Goal: Information Seeking & Learning: Find specific fact

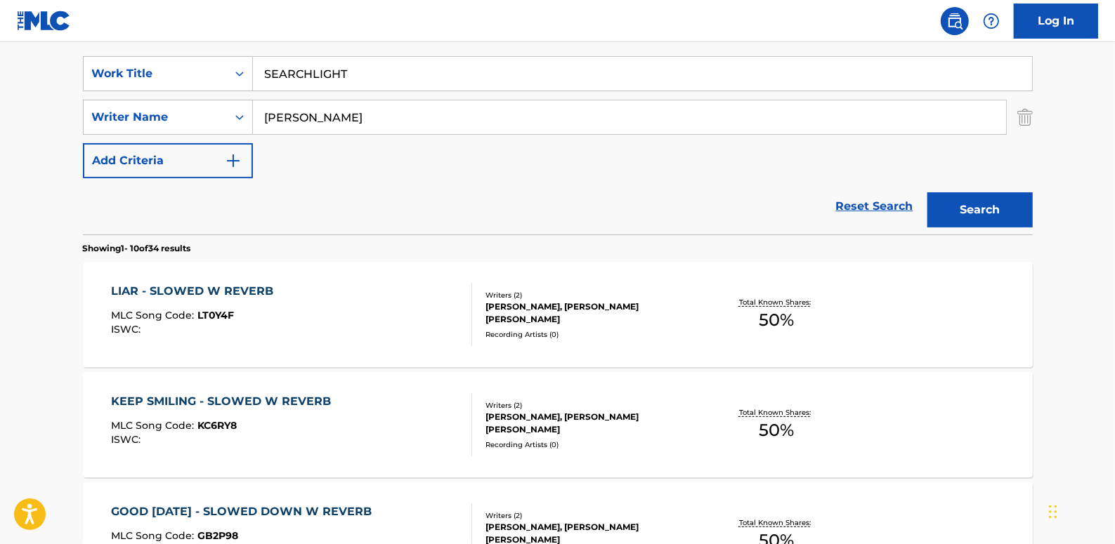
click at [987, 205] on button "Search" at bounding box center [979, 209] width 105 height 35
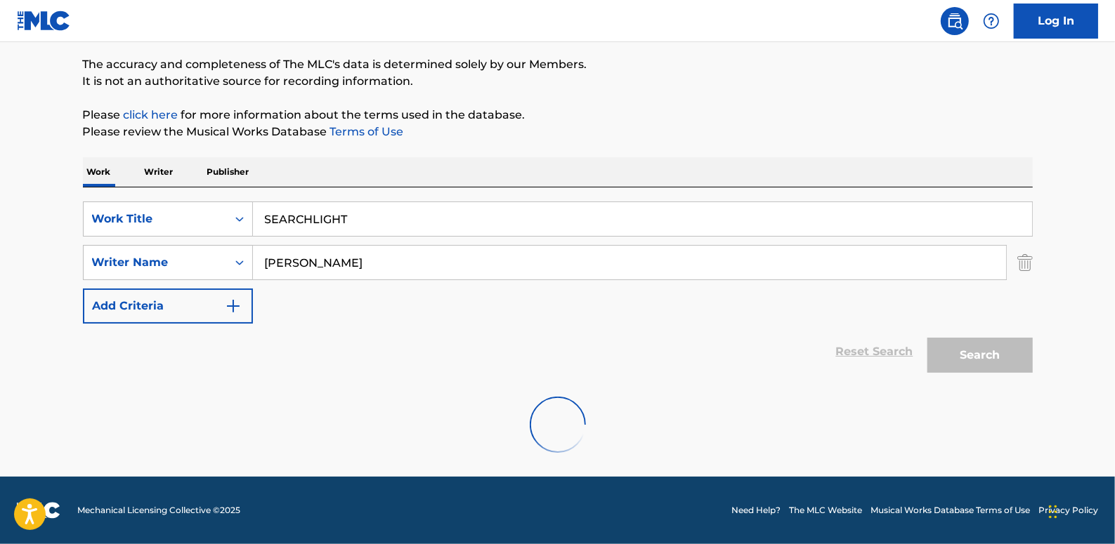
scroll to position [219, 0]
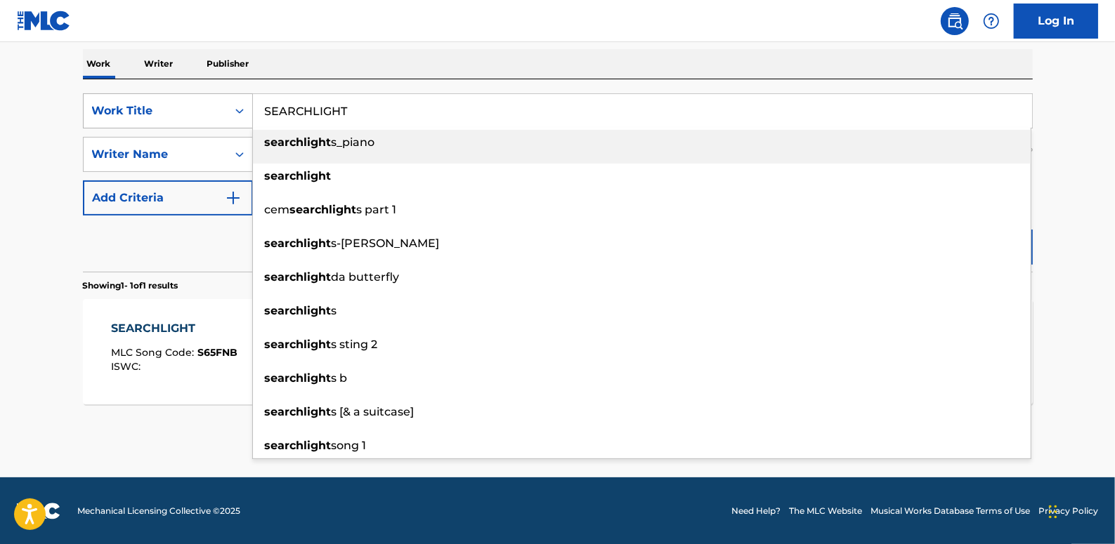
drag, startPoint x: 351, startPoint y: 109, endPoint x: 247, endPoint y: 106, distance: 103.3
click at [247, 106] on div "SearchWithCriteria89b58974-b7fc-4c3b-8f48-836f989d0028 Work Title SEARCHLIGHT s…" at bounding box center [558, 110] width 950 height 35
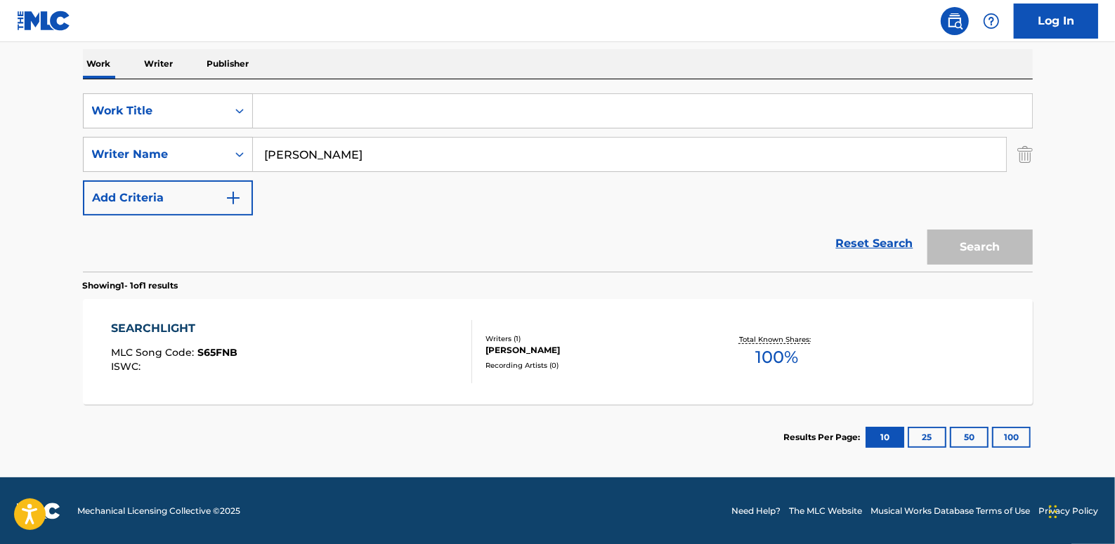
drag, startPoint x: 379, startPoint y: 112, endPoint x: 373, endPoint y: 106, distance: 8.9
paste input "STAIRS TO NOWHERE"
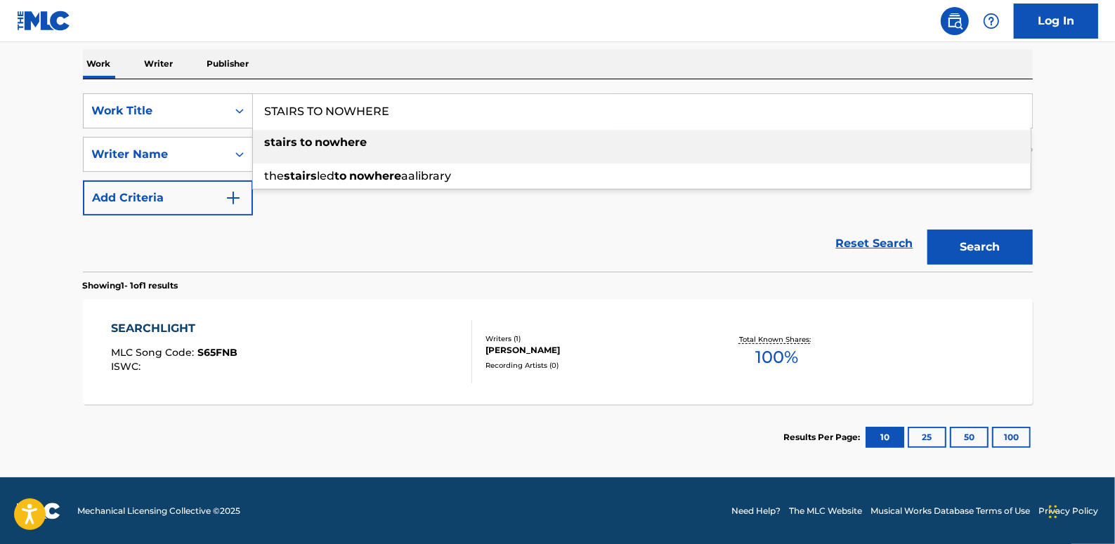
type input "STAIRS TO NOWHERE"
click at [1000, 247] on button "Search" at bounding box center [979, 247] width 105 height 35
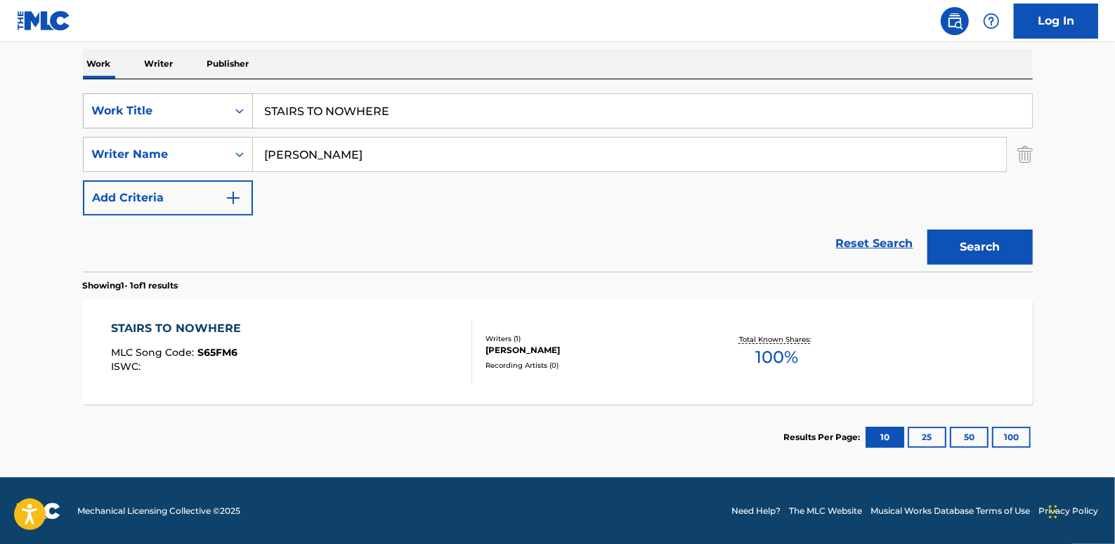
drag, startPoint x: 428, startPoint y: 110, endPoint x: 190, endPoint y: 105, distance: 238.9
click at [190, 105] on div "SearchWithCriteria89b58974-b7fc-4c3b-8f48-836f989d0028 Work Title STAIRS TO NOW…" at bounding box center [558, 110] width 950 height 35
paste input "A TROUVE"
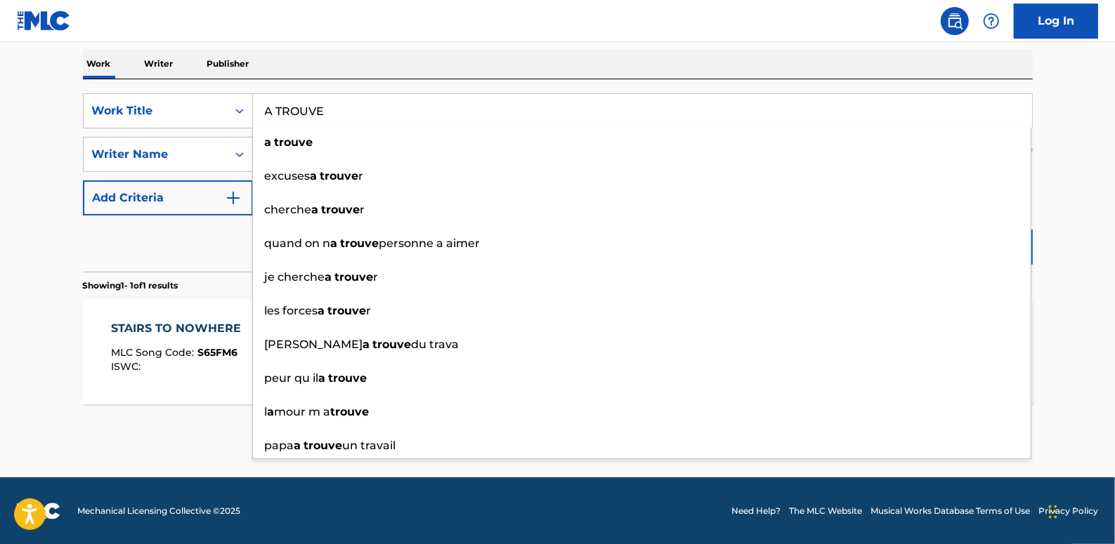
type input "A TROUVE"
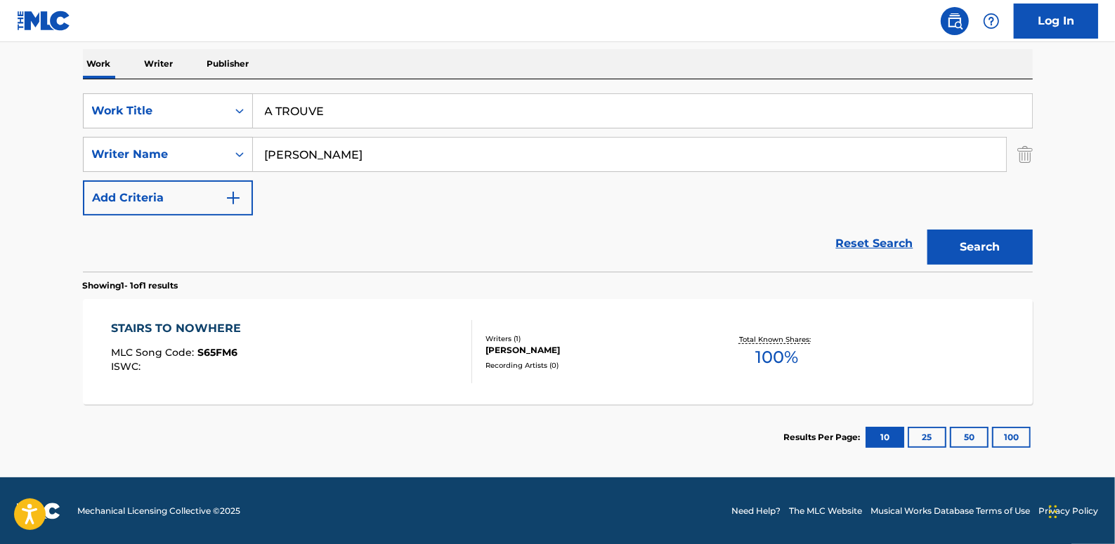
click at [1054, 228] on main "The MLC Public Work Search The accuracy and completeness of The MLC's data is d…" at bounding box center [557, 150] width 1115 height 655
drag, startPoint x: 997, startPoint y: 246, endPoint x: 908, endPoint y: 190, distance: 105.1
click at [996, 247] on button "Search" at bounding box center [979, 247] width 105 height 35
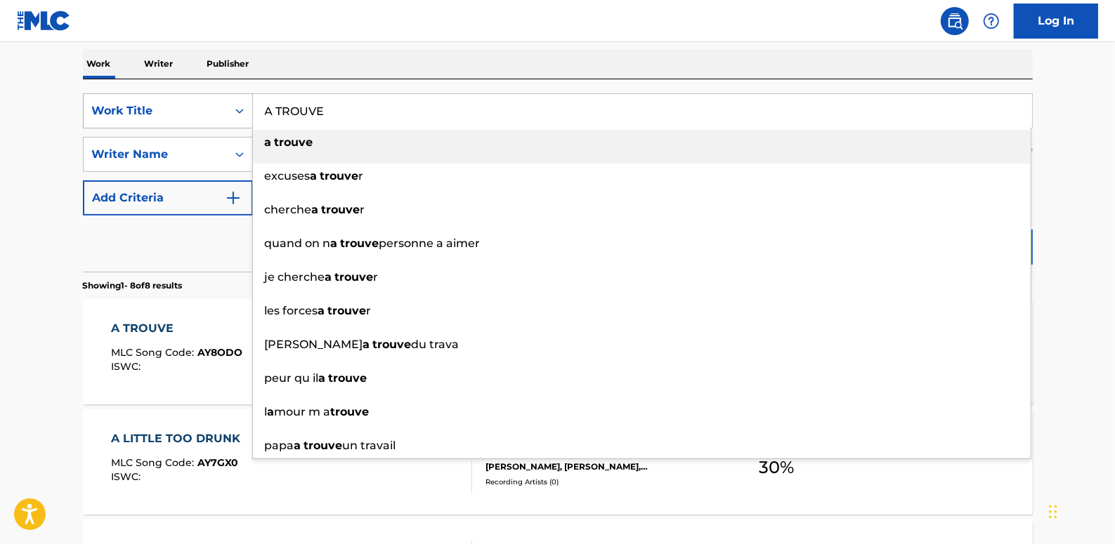
drag, startPoint x: 379, startPoint y: 112, endPoint x: 246, endPoint y: 98, distance: 134.2
click at [246, 99] on div "SearchWithCriteria89b58974-b7fc-4c3b-8f48-836f989d0028 Work Title A TROUVE a tr…" at bounding box center [558, 110] width 950 height 35
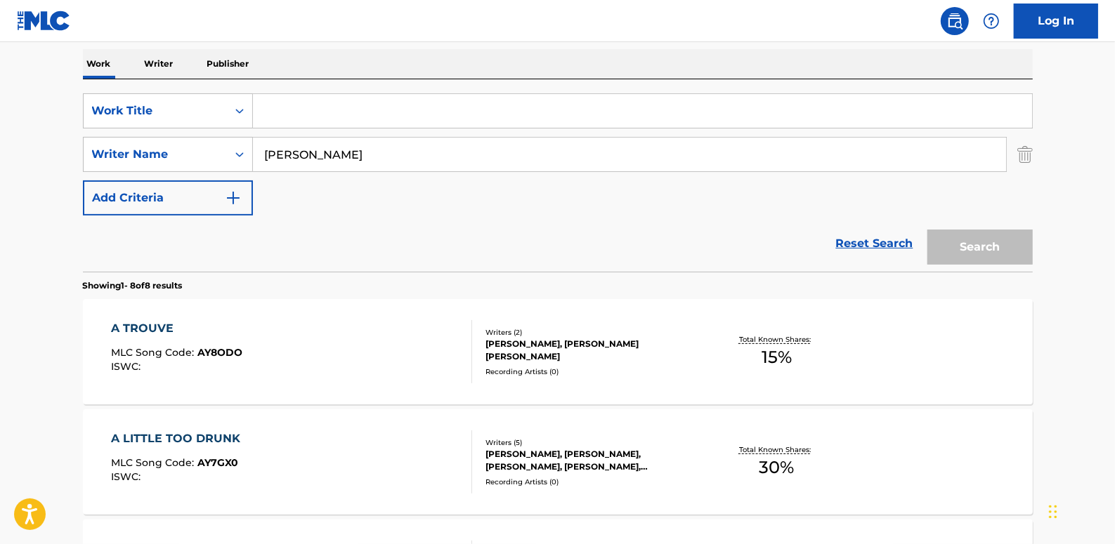
paste input "I AM DESTROYED (DOGDAY) - ROCK REMIX"
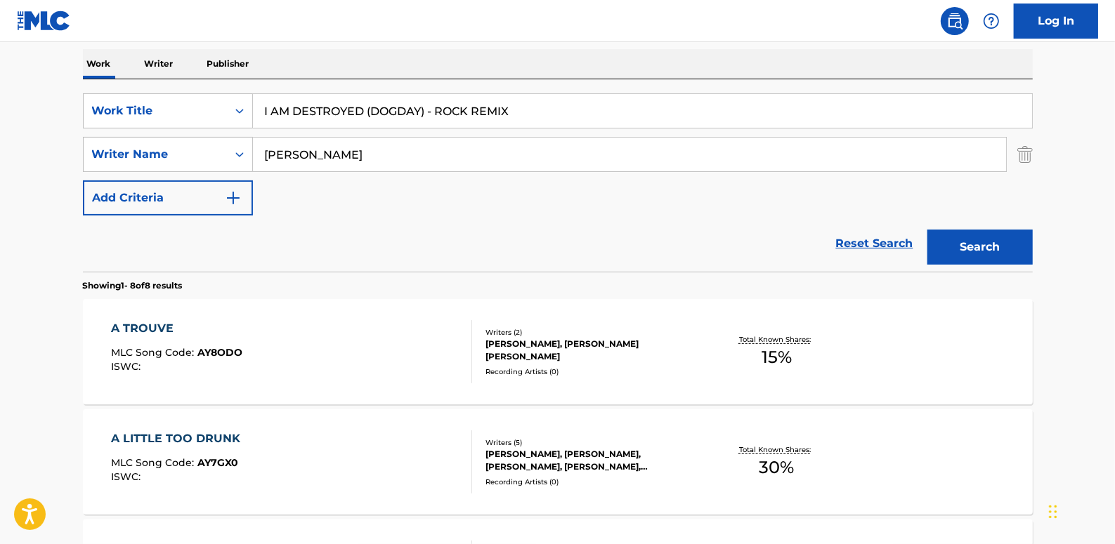
type input "I AM DESTROYED (DOGDAY) - ROCK REMIX"
click at [990, 249] on button "Search" at bounding box center [979, 247] width 105 height 35
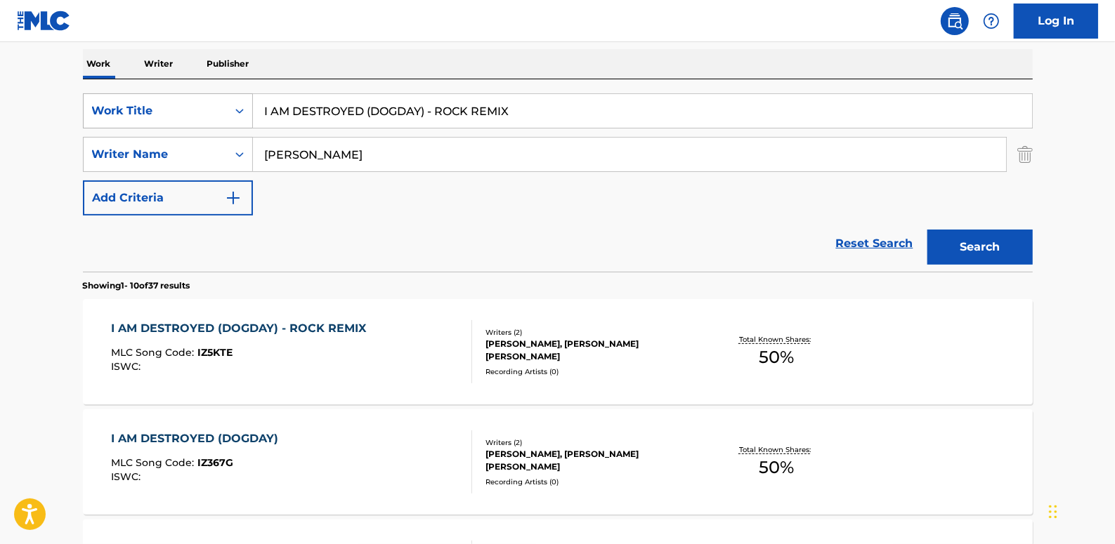
drag, startPoint x: 528, startPoint y: 104, endPoint x: 195, endPoint y: 112, distance: 332.4
click at [196, 112] on div "SearchWithCriteria89b58974-b7fc-4c3b-8f48-836f989d0028 Work Title I AM DESTROYE…" at bounding box center [558, 110] width 950 height 35
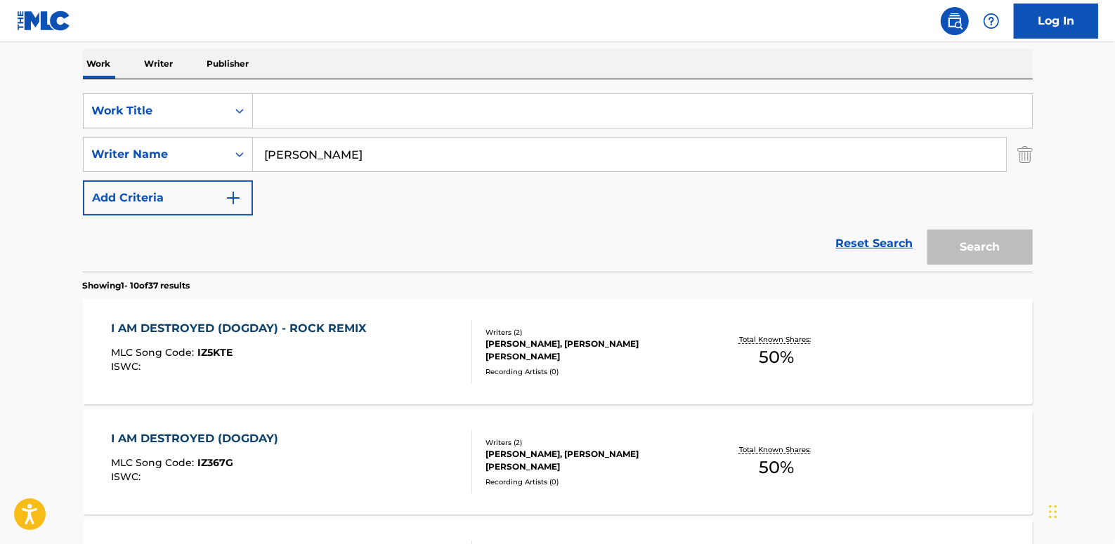
paste input "THE ONLY WAY OUT IS IN"
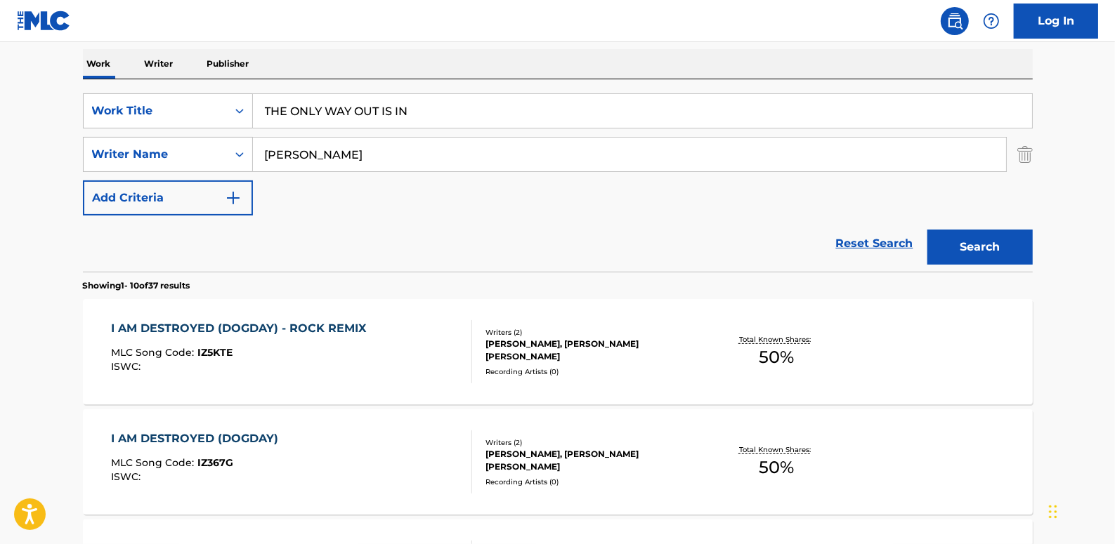
type input "THE ONLY WAY OUT IS IN"
click at [960, 240] on button "Search" at bounding box center [979, 247] width 105 height 35
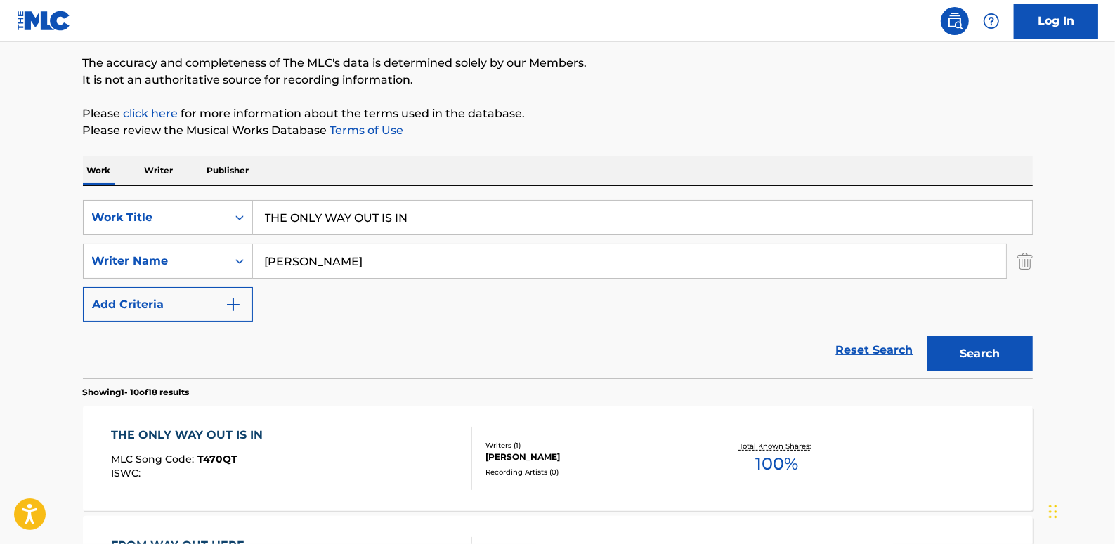
scroll to position [91, 0]
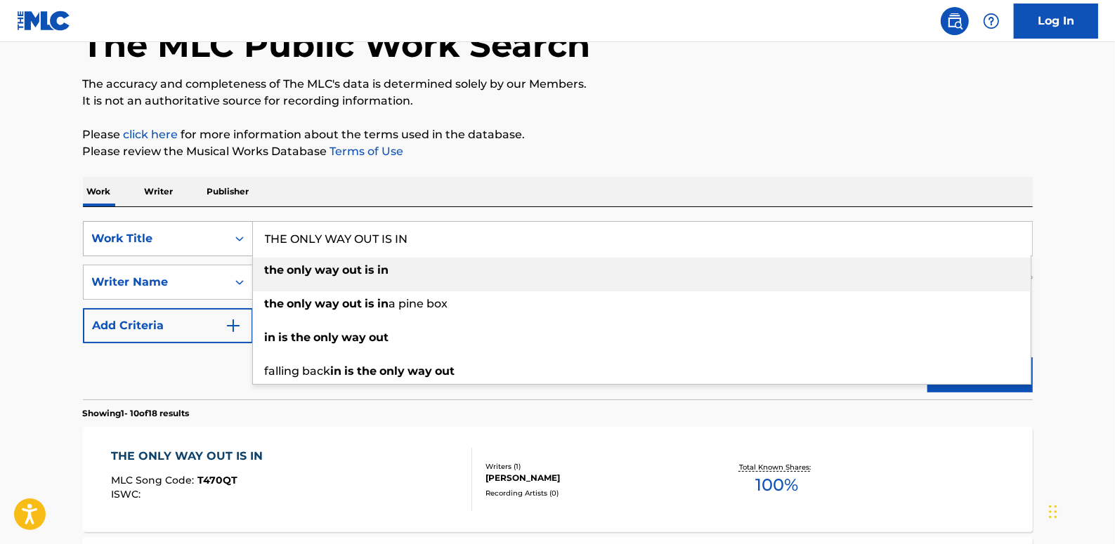
drag, startPoint x: 417, startPoint y: 242, endPoint x: 237, endPoint y: 226, distance: 180.5
click at [225, 240] on div "SearchWithCriteria89b58974-b7fc-4c3b-8f48-836f989d0028 Work Title THE ONLY WAY …" at bounding box center [558, 238] width 950 height 35
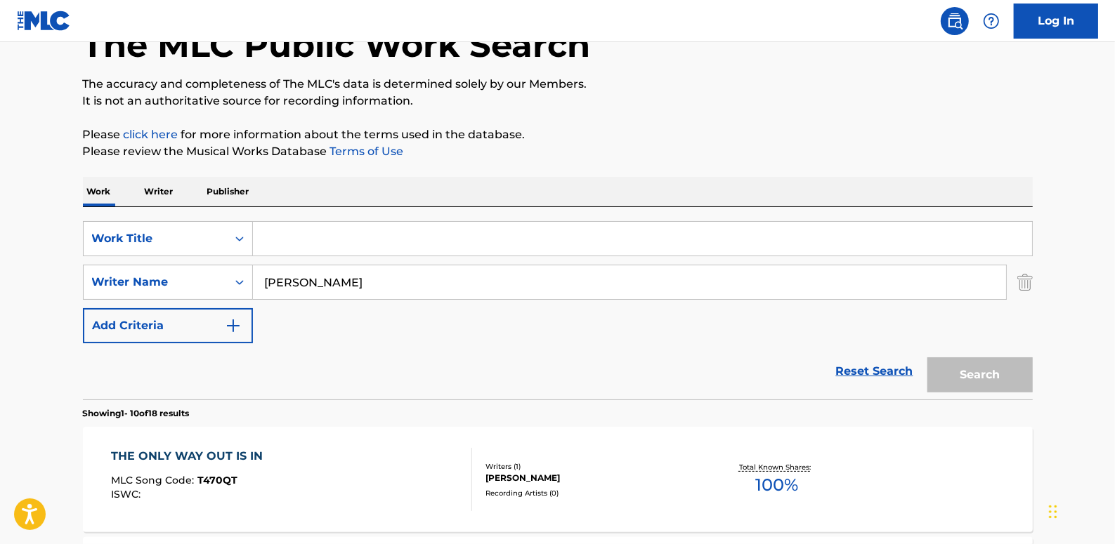
paste input "LIAR - KARAOKE"
type input "LIAR - KARAOKE"
click at [965, 364] on button "Search" at bounding box center [979, 375] width 105 height 35
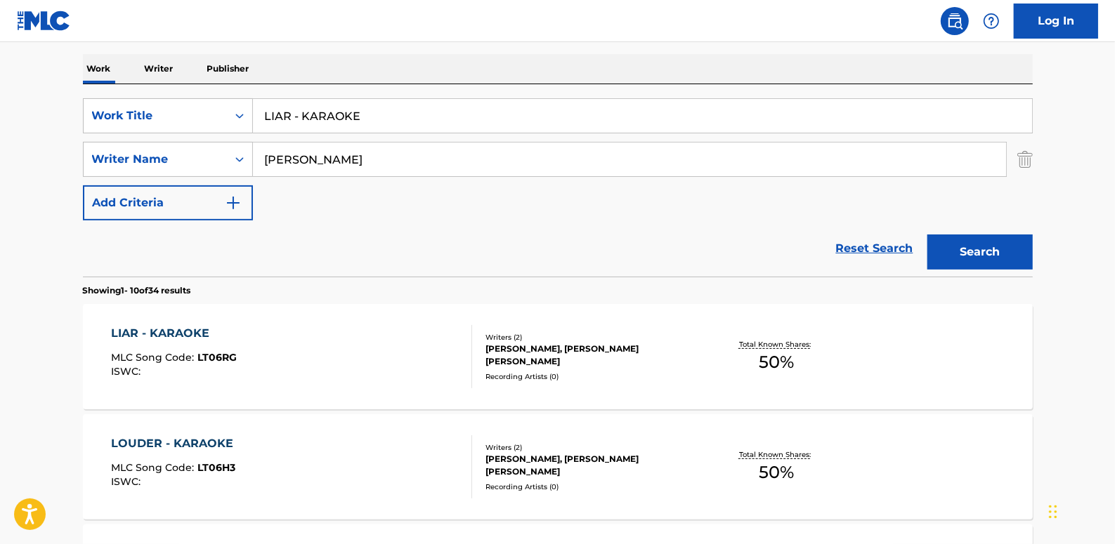
scroll to position [219, 0]
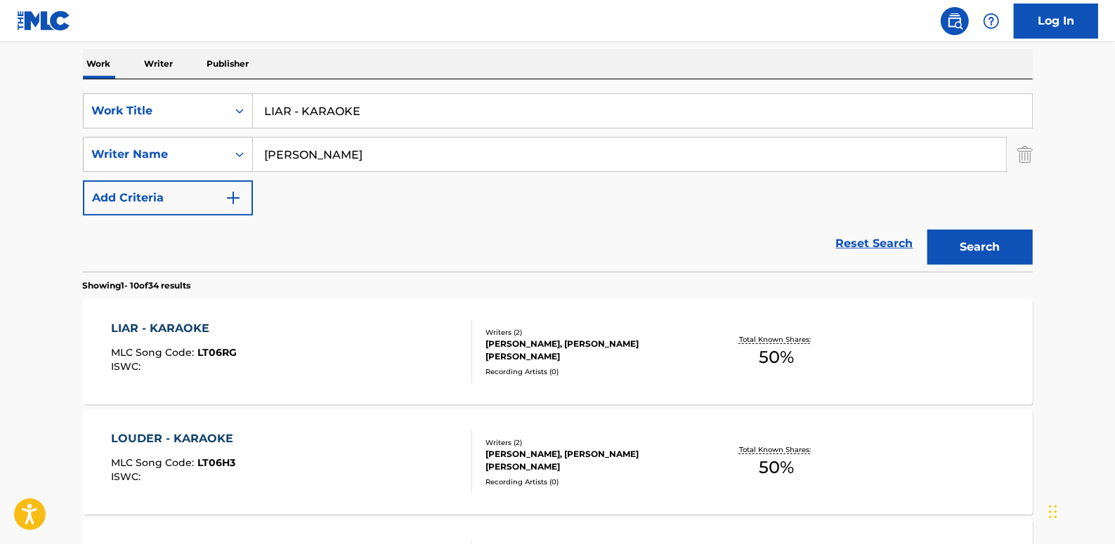
drag, startPoint x: 379, startPoint y: 112, endPoint x: 256, endPoint y: 104, distance: 123.2
click at [256, 104] on input "LIAR - KARAOKE" at bounding box center [642, 111] width 779 height 34
paste input "MEET THE CREEPER (ZOOKEEPER) - ACAPELLA"
type input "MEET THE CREEPER (ZOOKEEPER) - ACAPELLA"
click at [995, 232] on button "Search" at bounding box center [979, 247] width 105 height 35
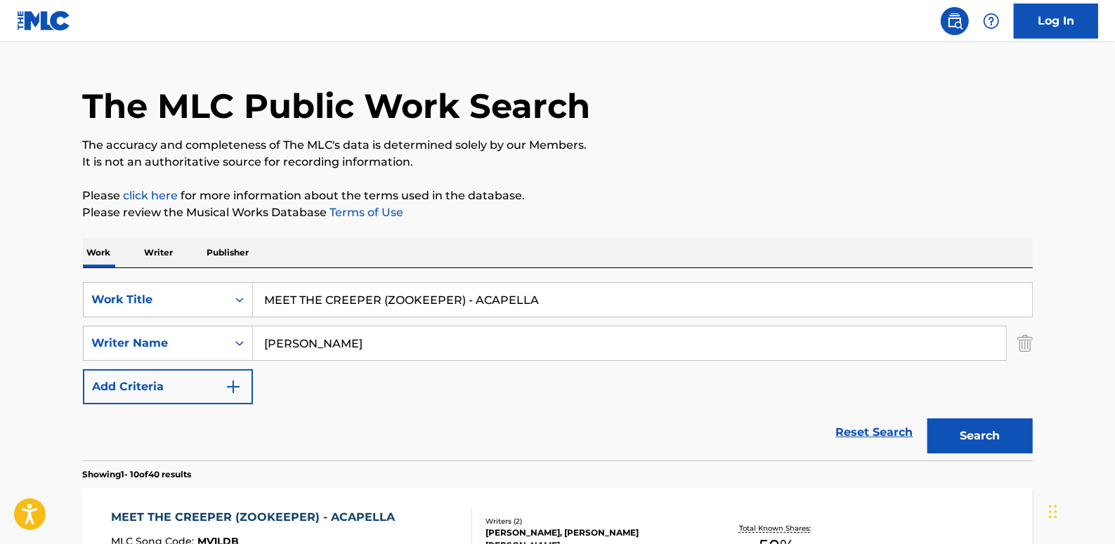
scroll to position [28, 0]
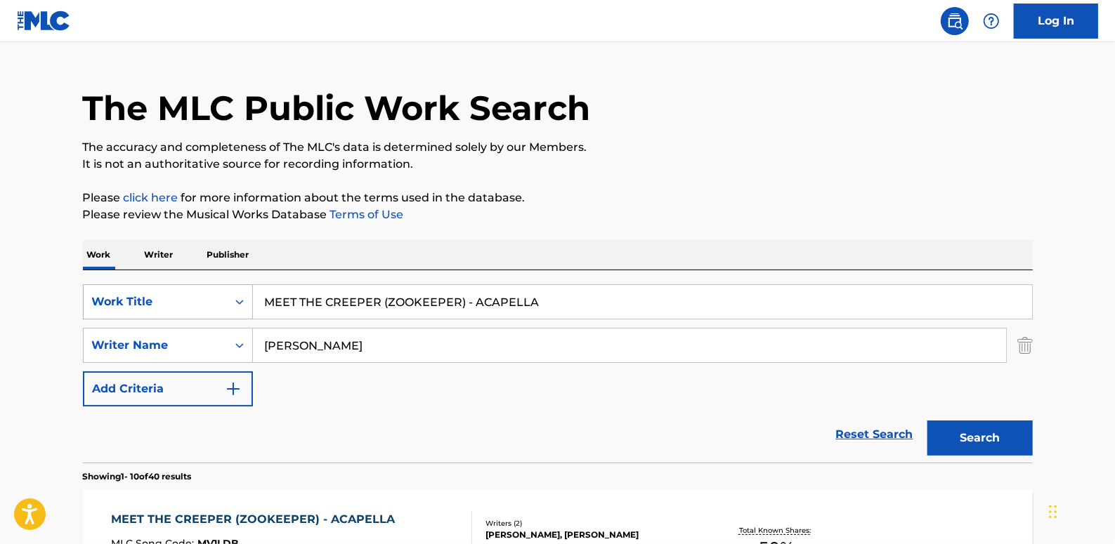
drag, startPoint x: 589, startPoint y: 301, endPoint x: 144, endPoint y: 289, distance: 444.8
click at [144, 291] on div "SearchWithCriteria89b58974-b7fc-4c3b-8f48-836f989d0028 Work Title MEET THE CREE…" at bounding box center [558, 301] width 950 height 35
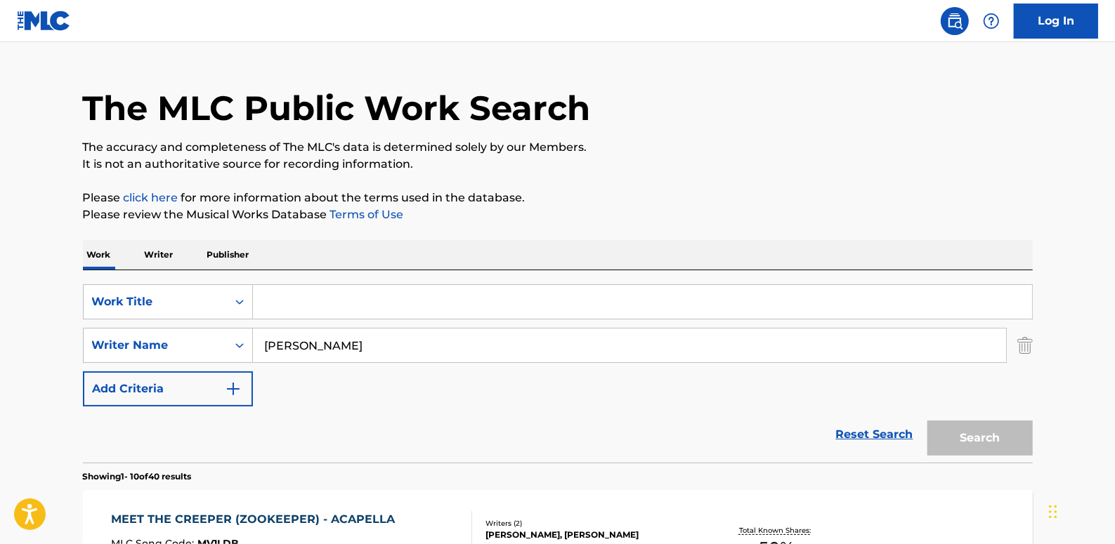
paste input "HELL OR HIGH WATER"
type input "HELL OR HIGH WATER"
click at [1013, 443] on button "Search" at bounding box center [979, 438] width 105 height 35
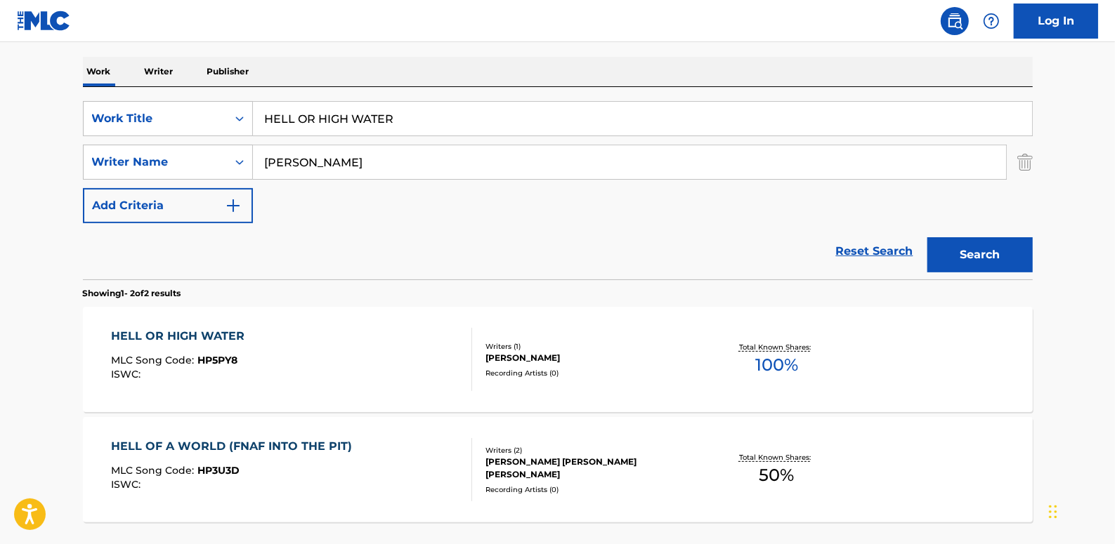
scroll to position [219, 0]
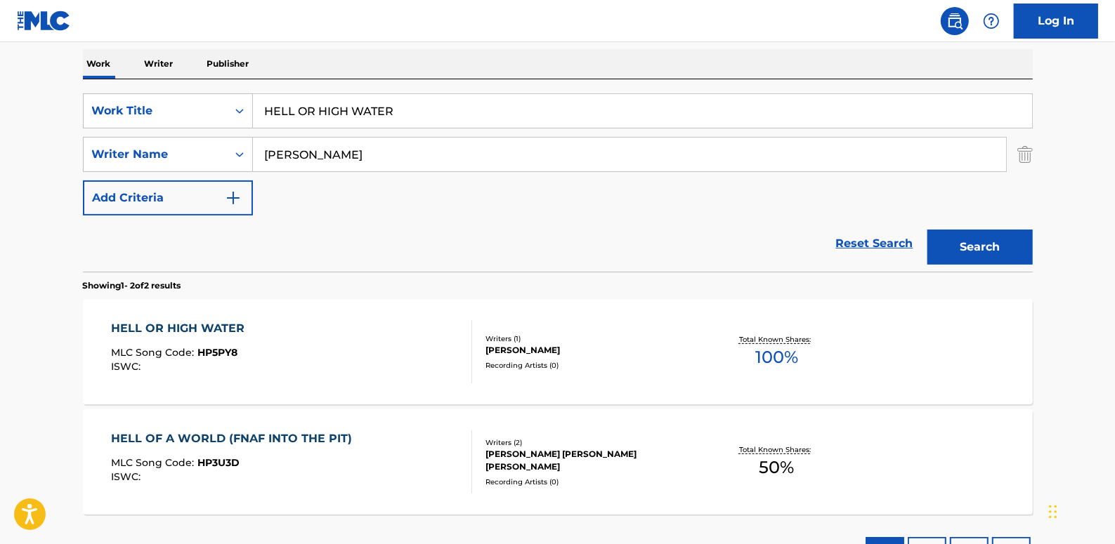
click at [886, 239] on link "Reset Search" at bounding box center [874, 243] width 91 height 31
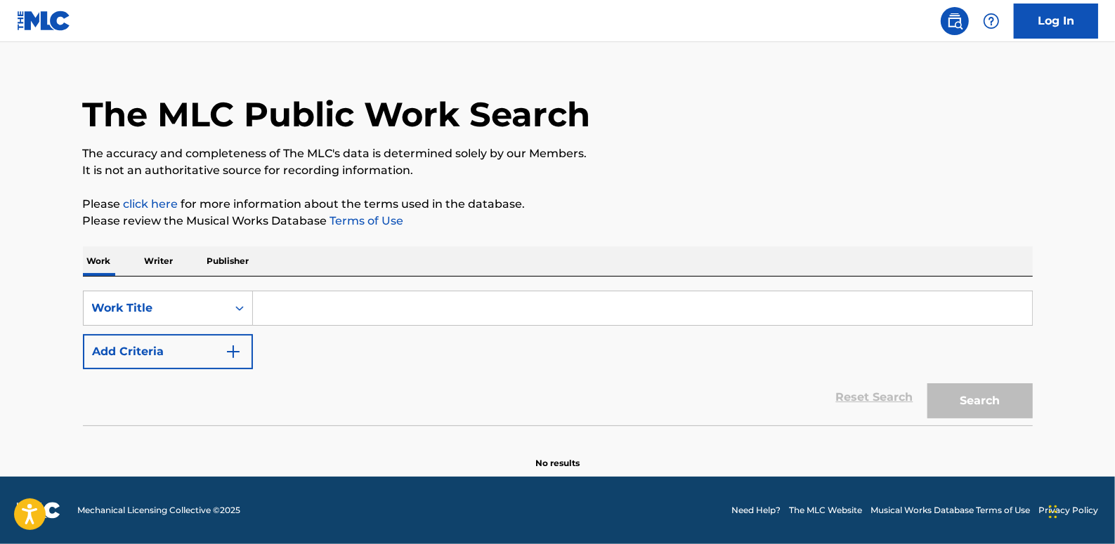
scroll to position [0, 0]
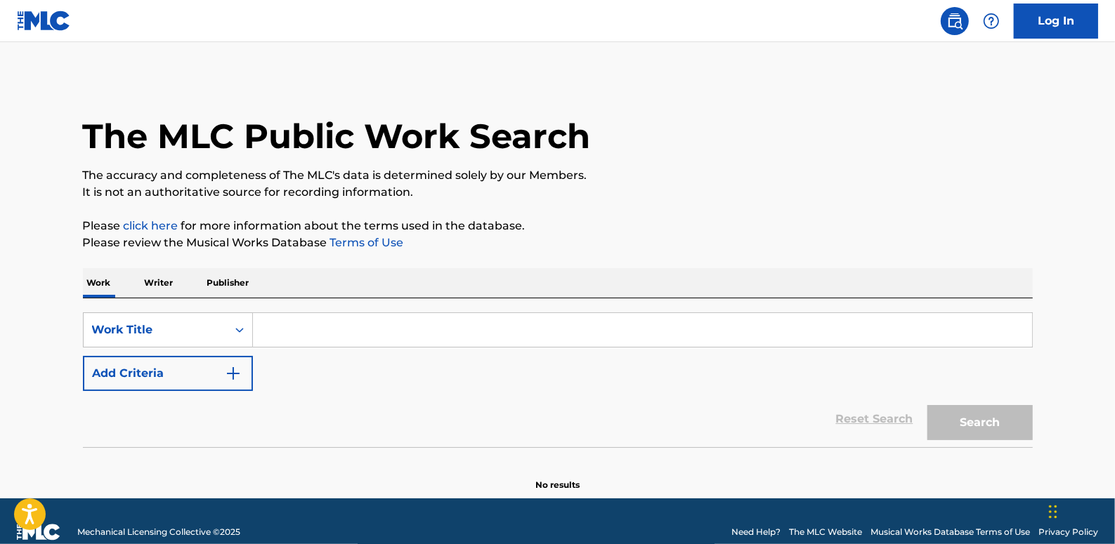
paste input "WINTER BLOOM"
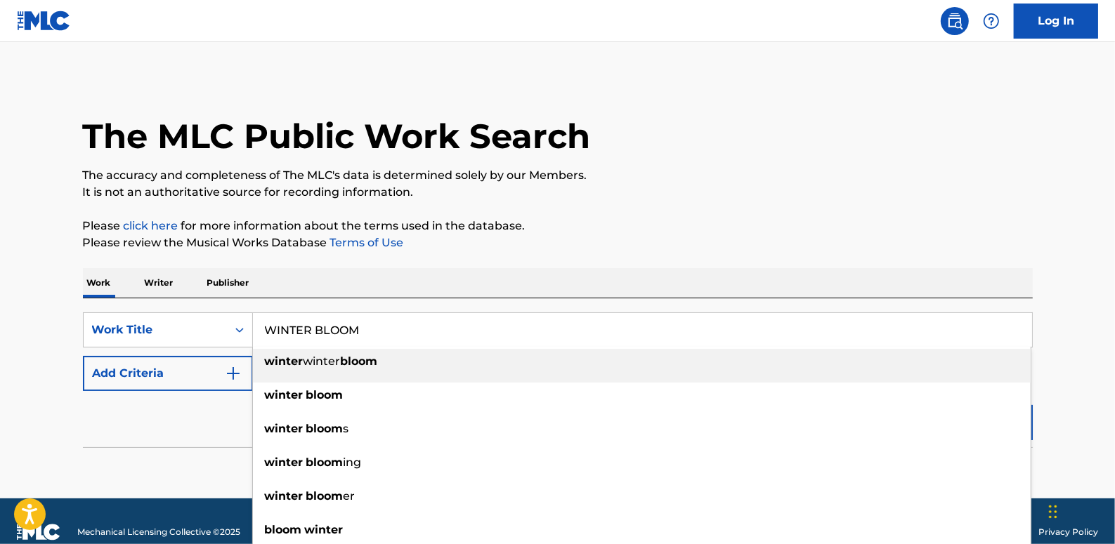
type input "WINTER BLOOM"
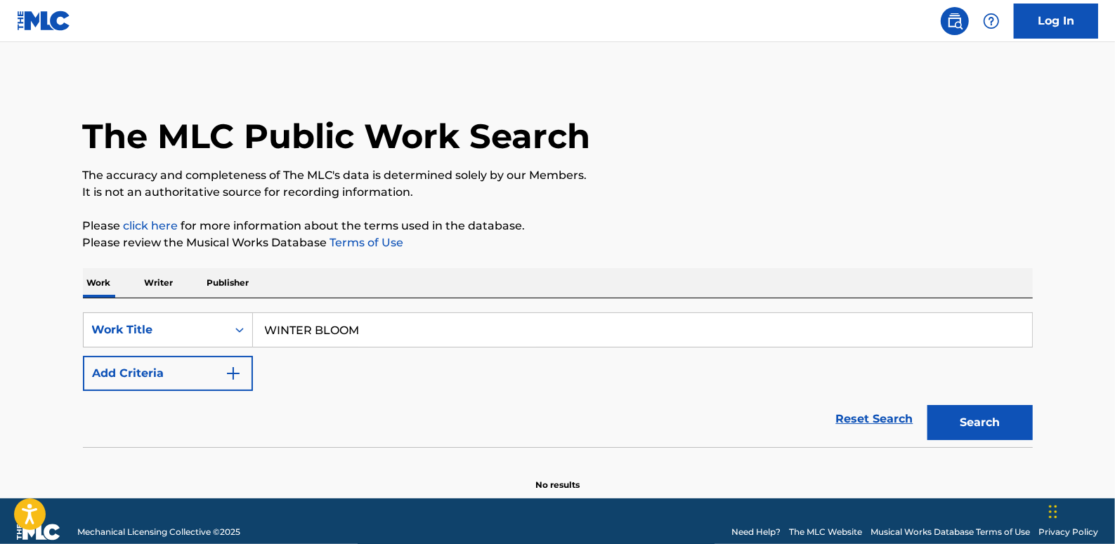
click at [178, 375] on button "Add Criteria" at bounding box center [168, 373] width 170 height 35
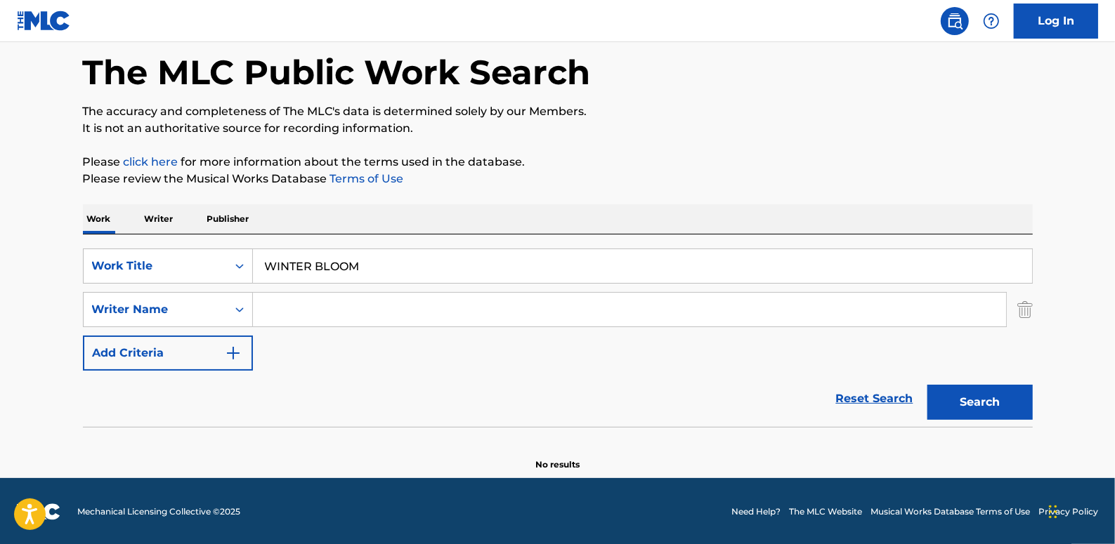
scroll to position [65, 0]
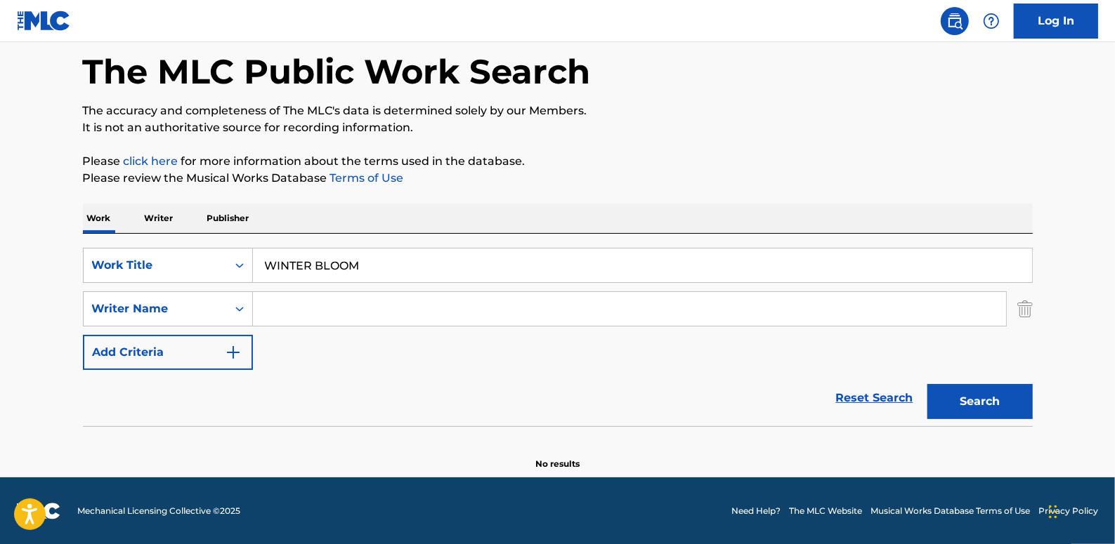
paste input "[PERSON_NAME]"
type input "[PERSON_NAME]"
click at [993, 395] on button "Search" at bounding box center [979, 401] width 105 height 35
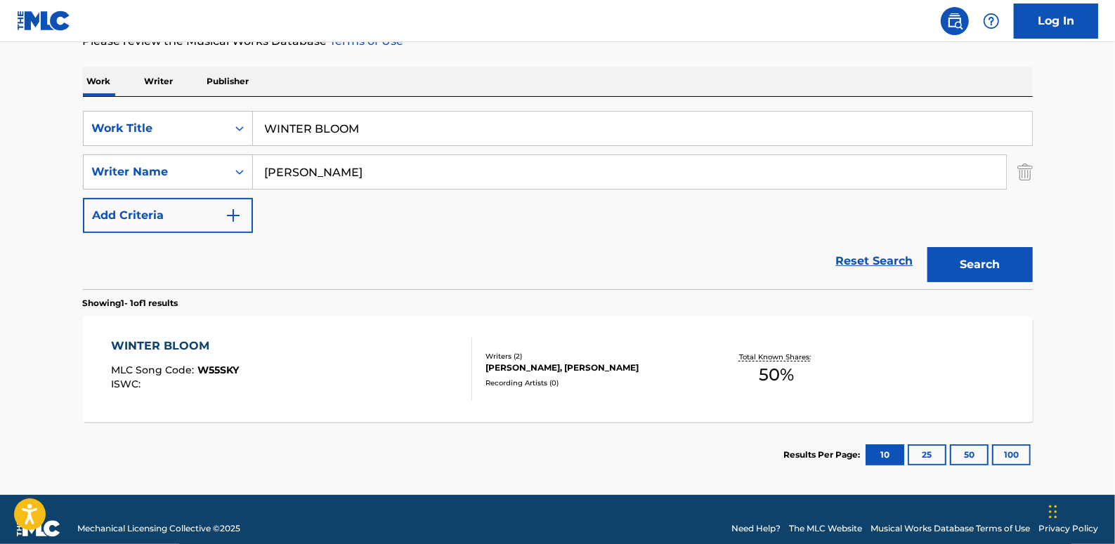
scroll to position [219, 0]
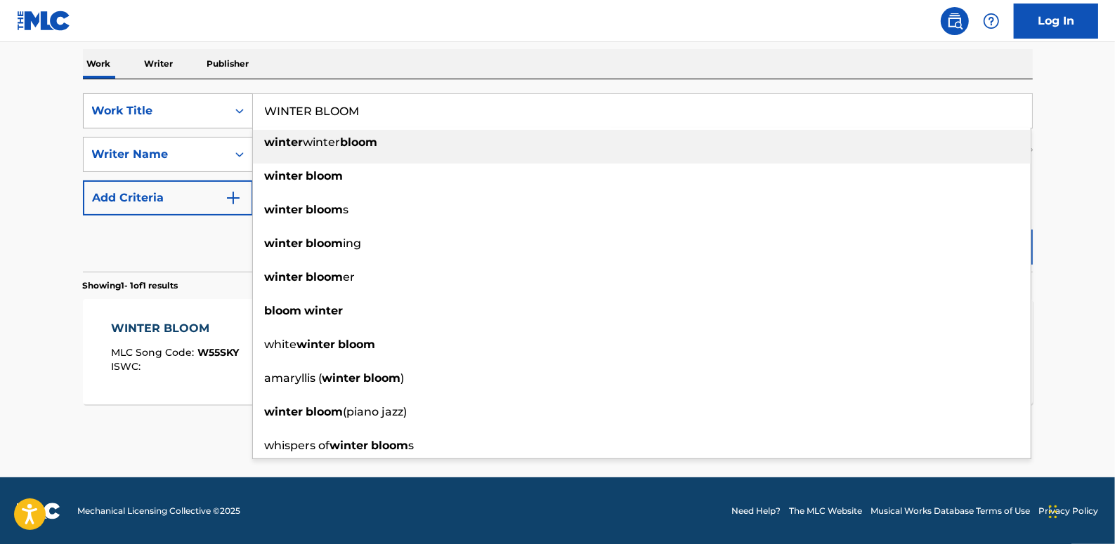
drag, startPoint x: 379, startPoint y: 115, endPoint x: 242, endPoint y: 126, distance: 138.1
click at [197, 123] on div "SearchWithCriteria89b58974-b7fc-4c3b-8f48-836f989d0028 Work Title WINTER BLOOM …" at bounding box center [558, 110] width 950 height 35
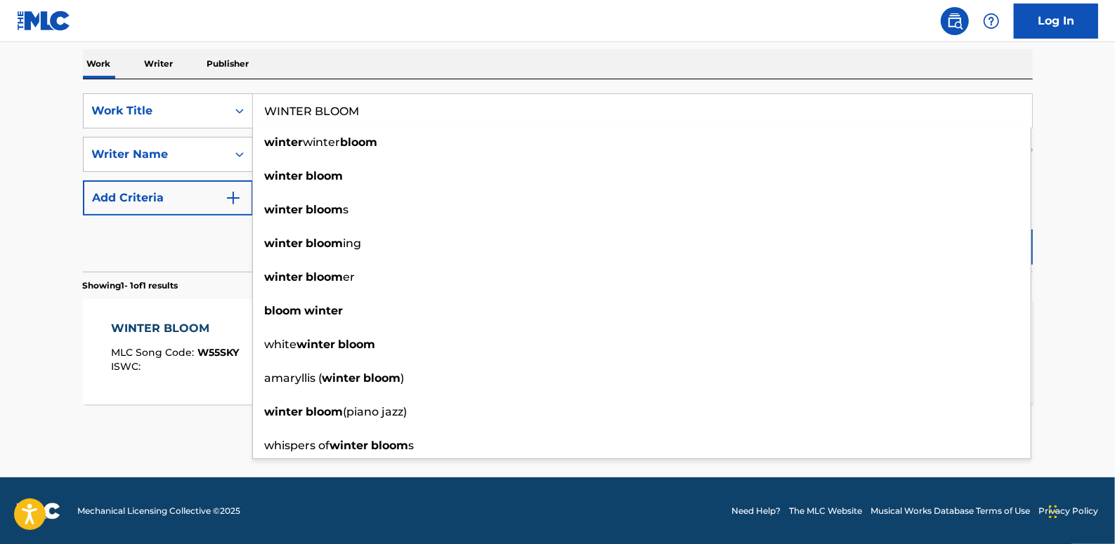
click at [1072, 153] on main "The MLC Public Work Search The accuracy and completeness of The MLC's data is d…" at bounding box center [557, 150] width 1115 height 655
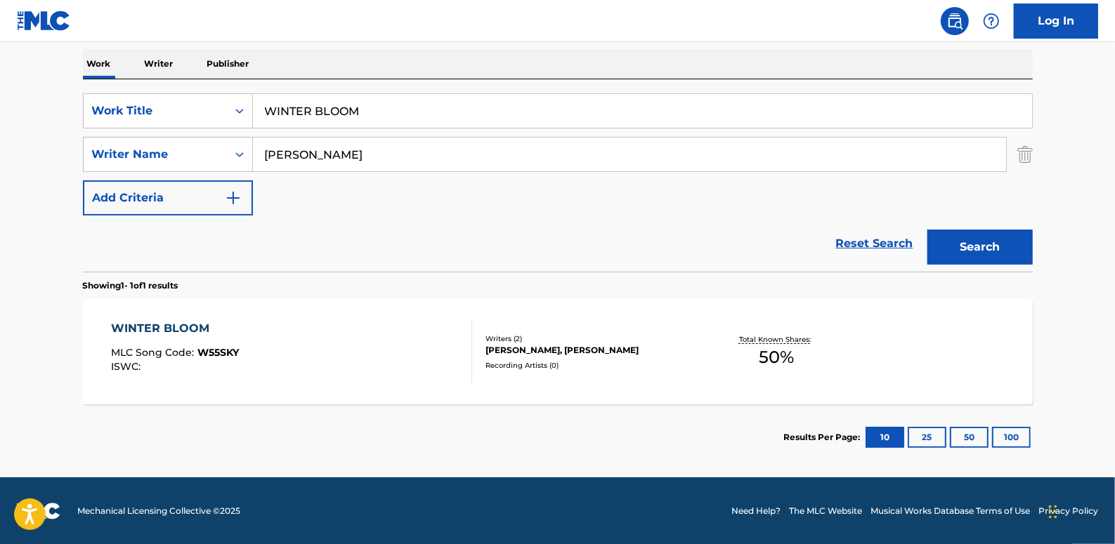
click at [889, 249] on link "Reset Search" at bounding box center [874, 243] width 91 height 31
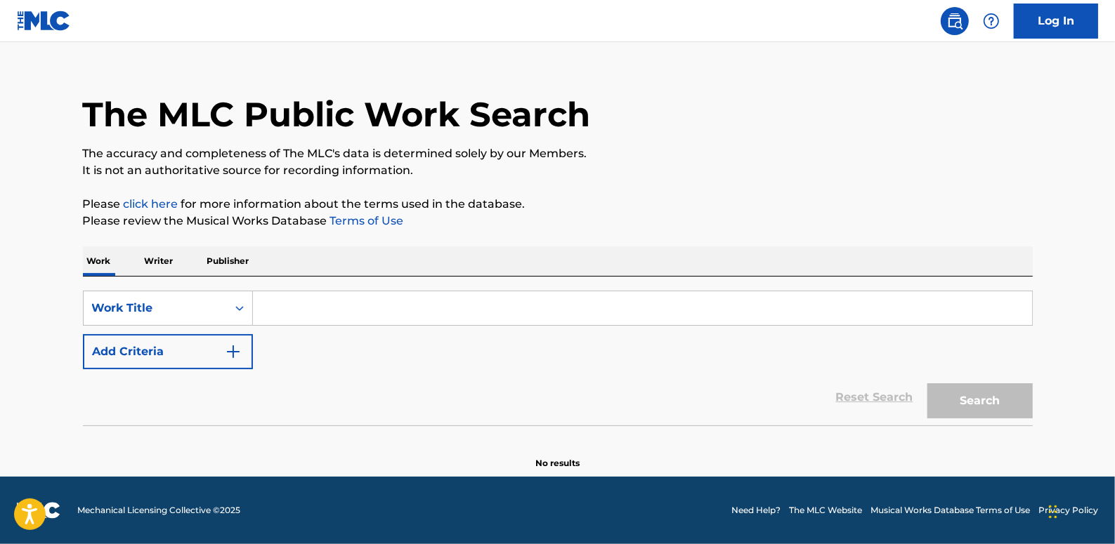
scroll to position [0, 0]
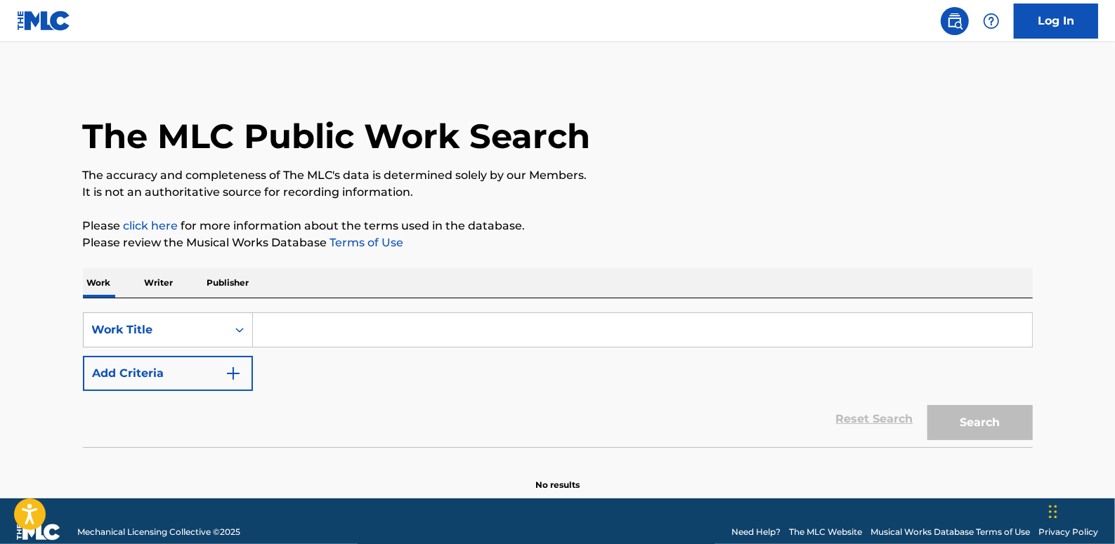
paste input "I AM DESTROYED - A CAPELLA"
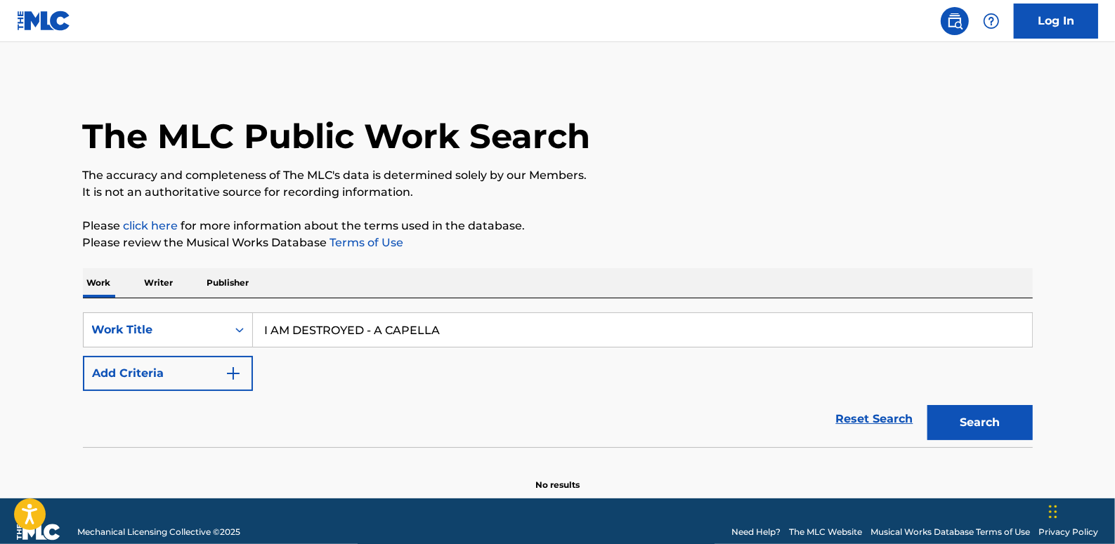
type input "I AM DESTROYED - A CAPELLA"
click at [181, 372] on button "Add Criteria" at bounding box center [168, 373] width 170 height 35
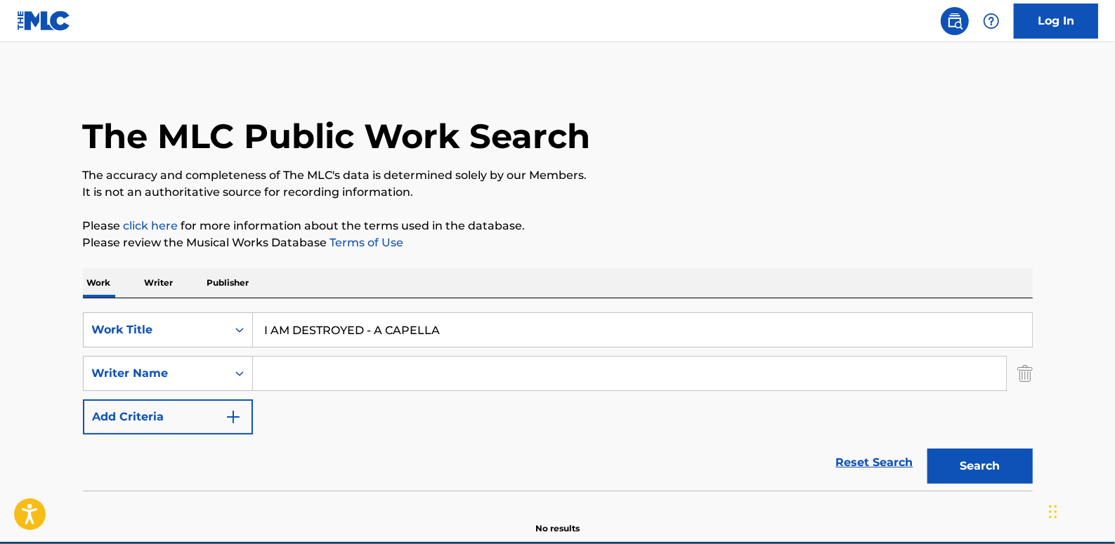
paste input "[PERSON_NAME]"
type input "[PERSON_NAME]"
click at [994, 469] on button "Search" at bounding box center [979, 466] width 105 height 35
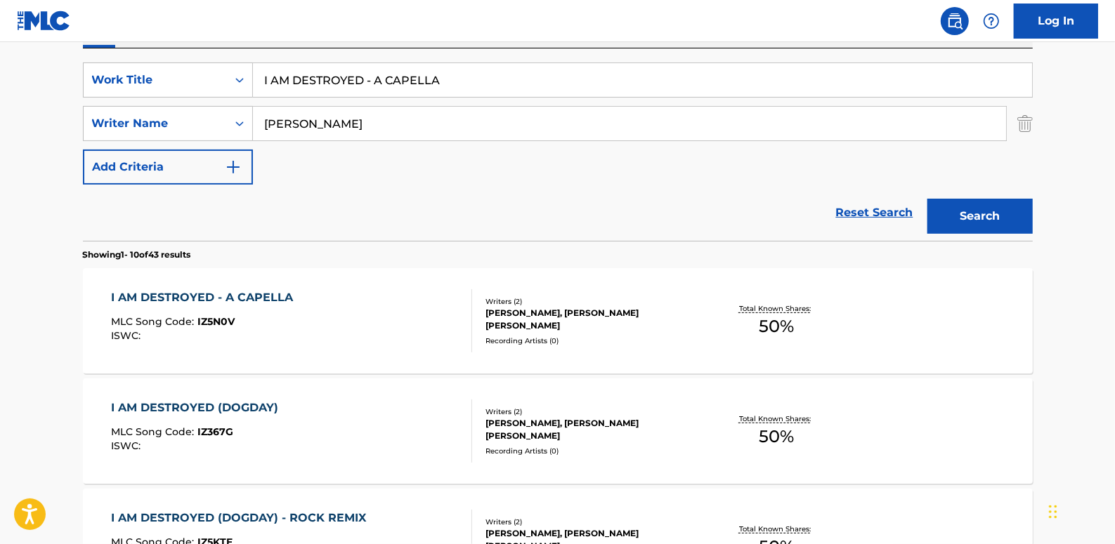
scroll to position [255, 0]
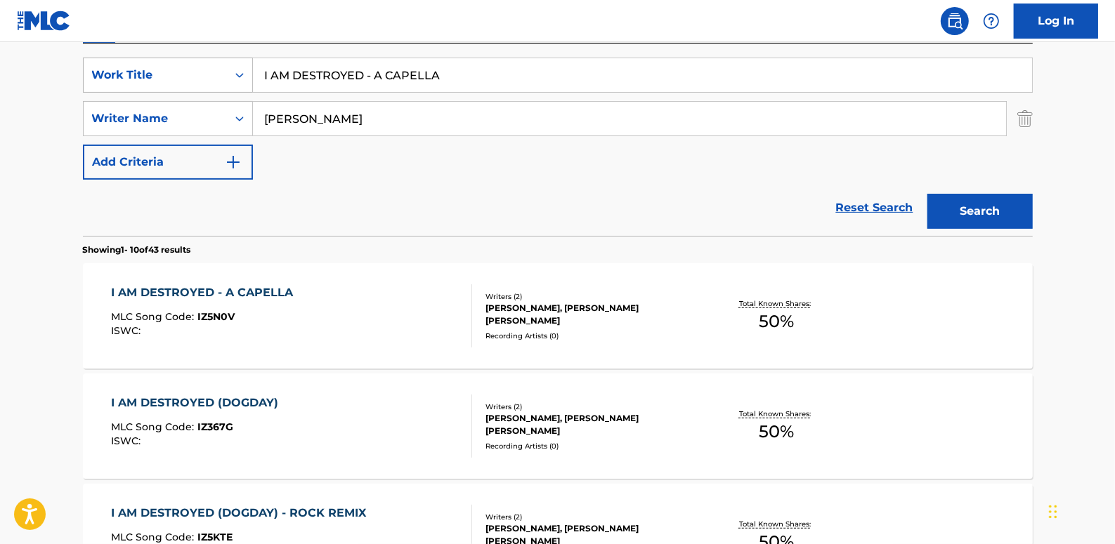
drag, startPoint x: 491, startPoint y: 83, endPoint x: 202, endPoint y: 72, distance: 289.6
click at [197, 72] on div "SearchWithCriteria89b58974-b7fc-4c3b-8f48-836f989d0028 Work Title I AM DESTROYE…" at bounding box center [558, 75] width 950 height 35
click at [460, 73] on input "I AM DESTROYED - A CAPELLA" at bounding box center [642, 75] width 779 height 34
drag, startPoint x: 461, startPoint y: 73, endPoint x: 247, endPoint y: 69, distance: 213.6
click at [247, 69] on div "SearchWithCriteria89b58974-b7fc-4c3b-8f48-836f989d0028 Work Title I AM DESTROYE…" at bounding box center [558, 75] width 950 height 35
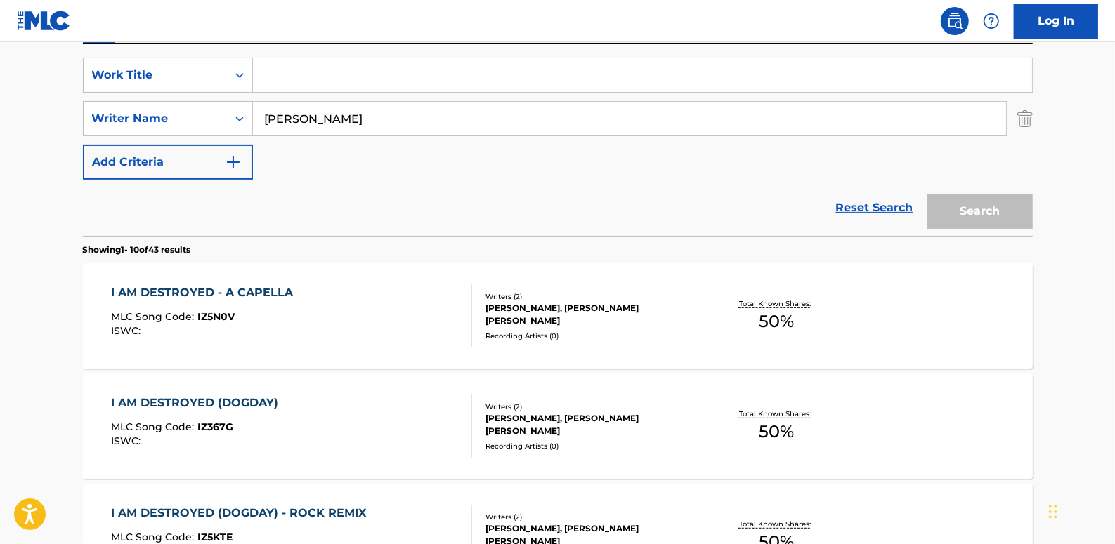
paste input "PATRIZIA"
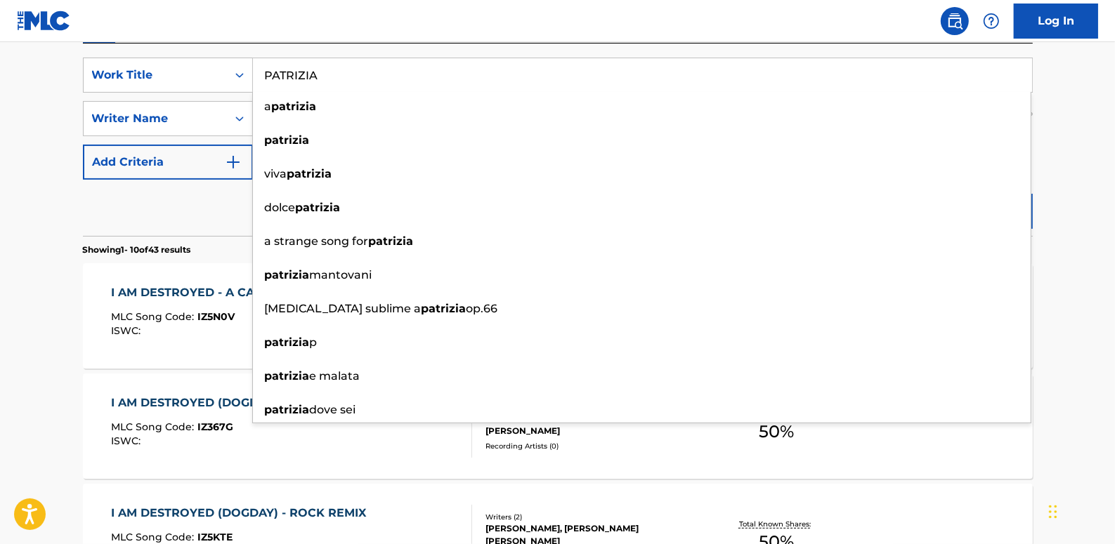
type input "PATRIZIA"
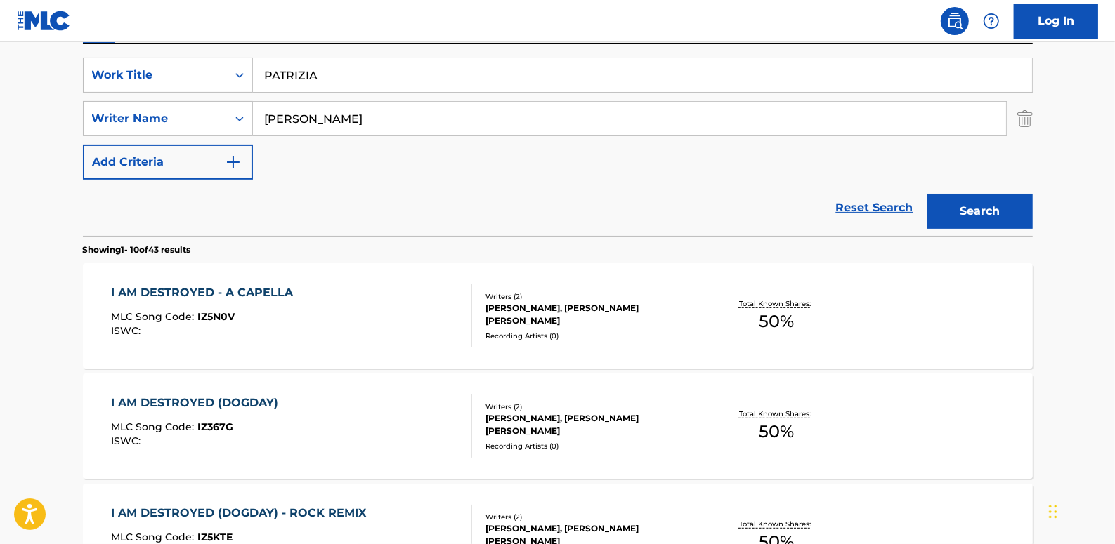
click at [976, 214] on button "Search" at bounding box center [979, 211] width 105 height 35
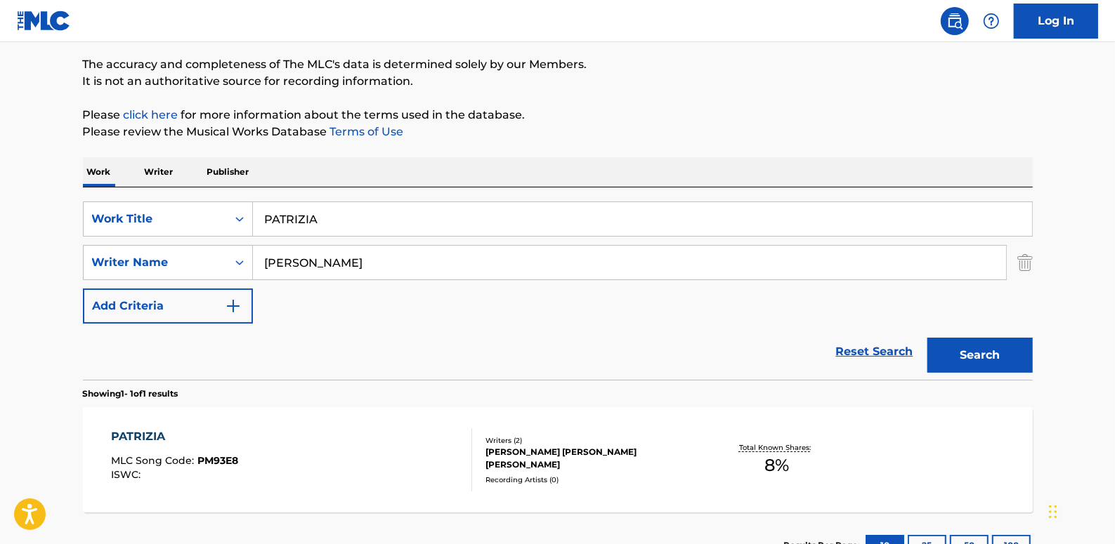
scroll to position [219, 0]
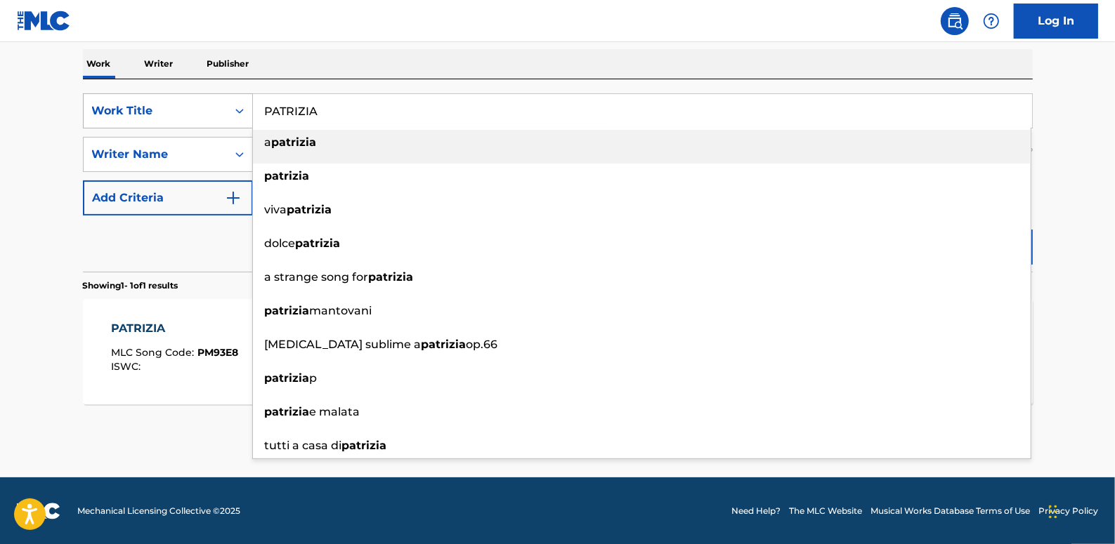
drag, startPoint x: 344, startPoint y: 112, endPoint x: 216, endPoint y: 105, distance: 128.0
click at [216, 105] on div "SearchWithCriteria89b58974-b7fc-4c3b-8f48-836f989d0028 Work Title PATRIZIA a pa…" at bounding box center [558, 110] width 950 height 35
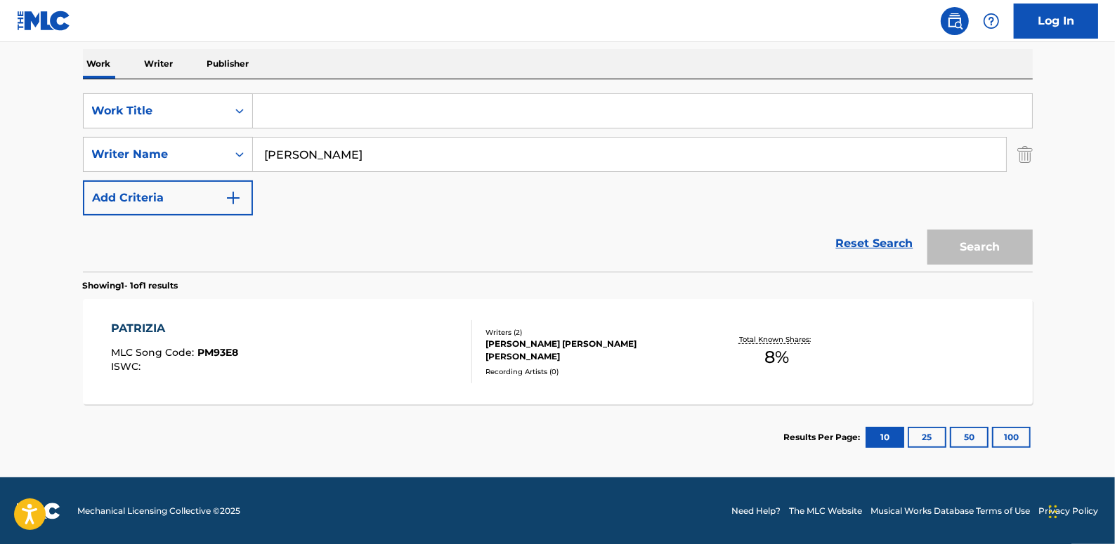
paste input "PER [PERSON_NAME]"
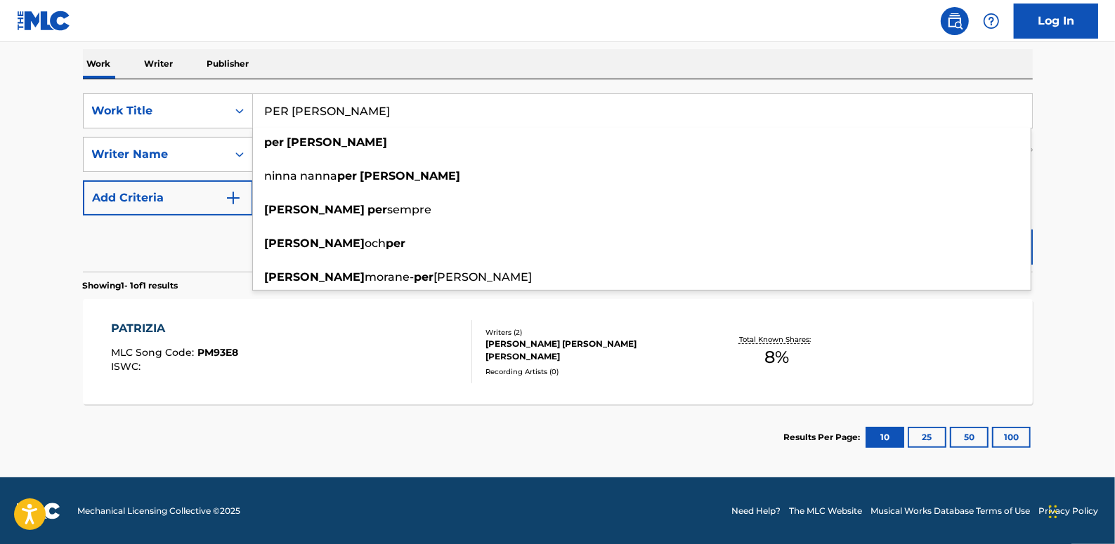
type input "PER [PERSON_NAME]"
click at [1052, 234] on main "The MLC Public Work Search The accuracy and completeness of The MLC's data is d…" at bounding box center [557, 150] width 1115 height 655
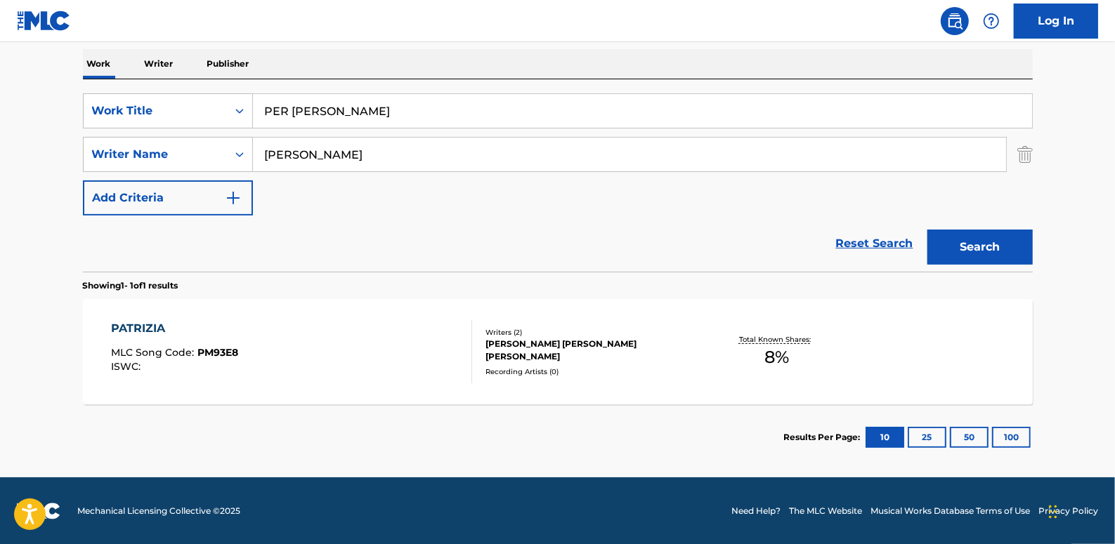
click at [986, 249] on button "Search" at bounding box center [979, 247] width 105 height 35
drag, startPoint x: 348, startPoint y: 118, endPoint x: 249, endPoint y: 110, distance: 98.7
click at [246, 109] on div "SearchWithCriteria89b58974-b7fc-4c3b-8f48-836f989d0028 Work Title PER [PERSON_N…" at bounding box center [558, 110] width 950 height 35
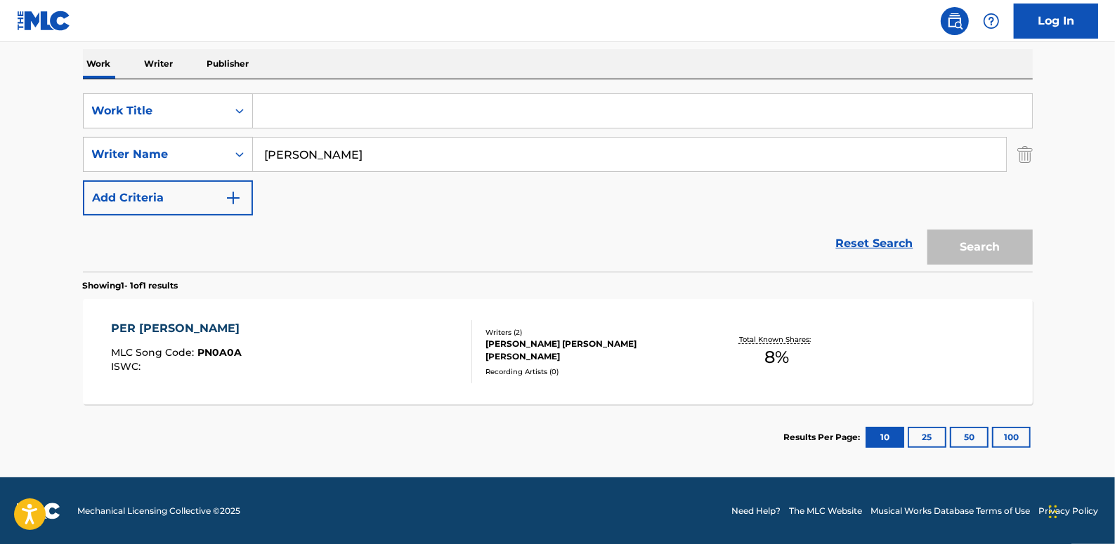
paste input "WALTZ 28"
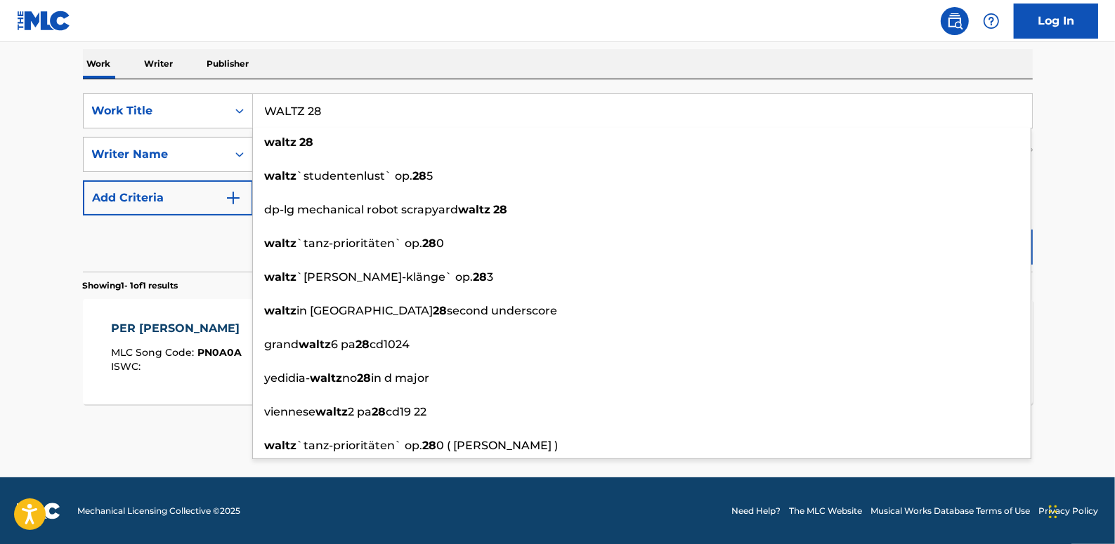
type input "WALTZ 28"
click at [1075, 225] on main "The MLC Public Work Search The accuracy and completeness of The MLC's data is d…" at bounding box center [557, 150] width 1115 height 655
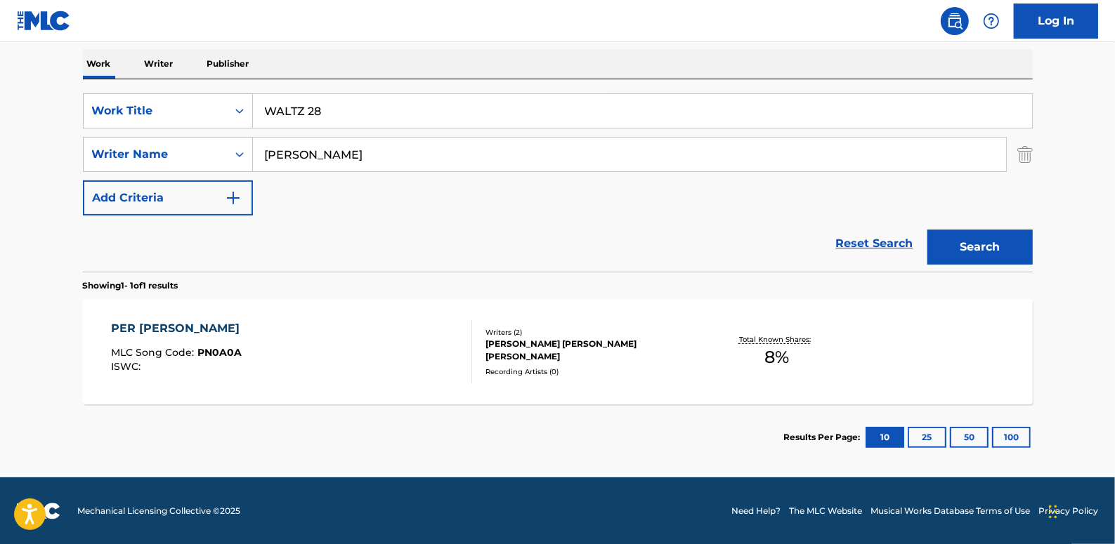
drag, startPoint x: 997, startPoint y: 241, endPoint x: 990, endPoint y: 237, distance: 7.9
click at [995, 240] on button "Search" at bounding box center [979, 247] width 105 height 35
drag, startPoint x: 382, startPoint y: 111, endPoint x: 115, endPoint y: 77, distance: 269.1
click at [115, 77] on div "Work Writer Publisher SearchWithCriteria89b58974-b7fc-4c3b-8f48-836f989d0028 Wo…" at bounding box center [558, 259] width 950 height 421
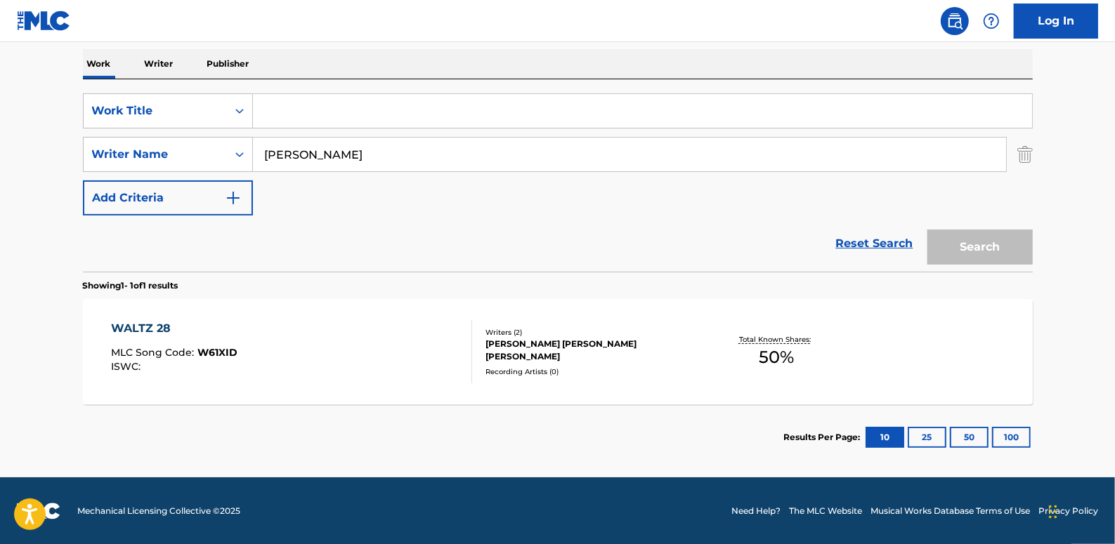
paste input "I AM DESTROYED - SLOWED DOWN W REVERB"
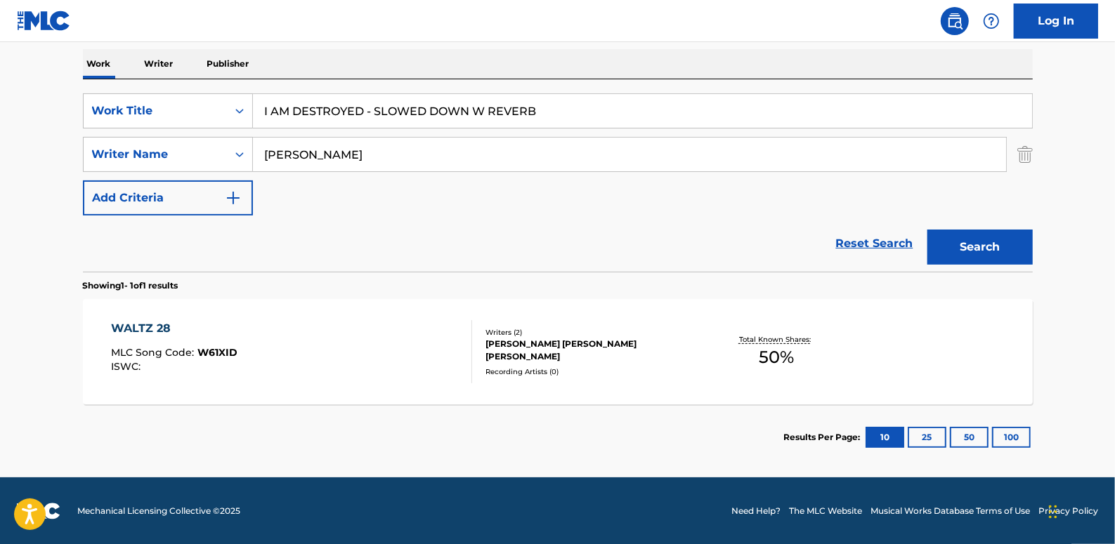
type input "I AM DESTROYED - SLOWED DOWN W REVERB"
click at [994, 248] on button "Search" at bounding box center [979, 247] width 105 height 35
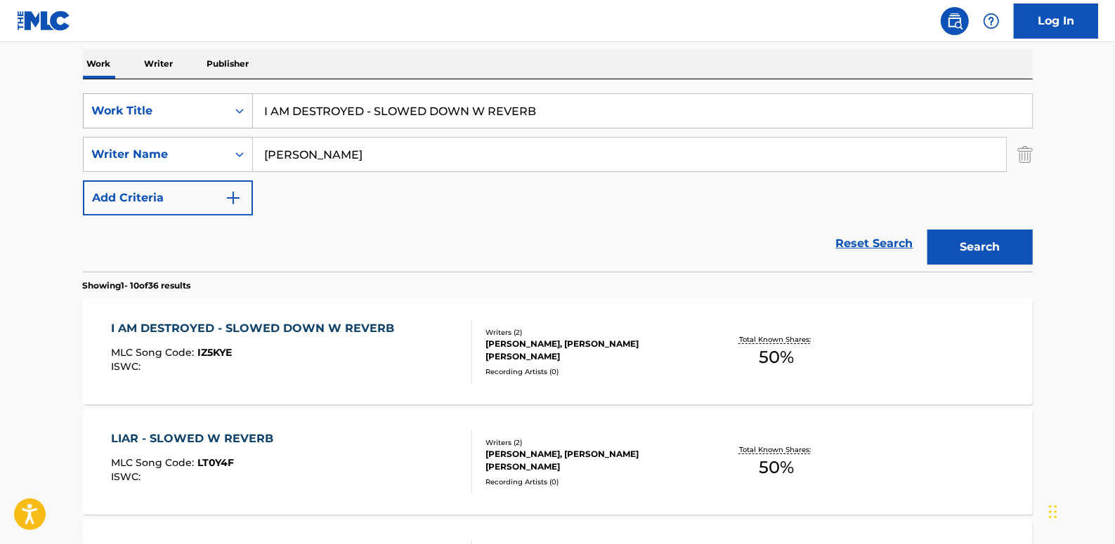
drag, startPoint x: 584, startPoint y: 118, endPoint x: 166, endPoint y: 102, distance: 418.3
click at [166, 102] on div "SearchWithCriteria89b58974-b7fc-4c3b-8f48-836f989d0028 Work Title I AM DESTROYE…" at bounding box center [558, 110] width 950 height 35
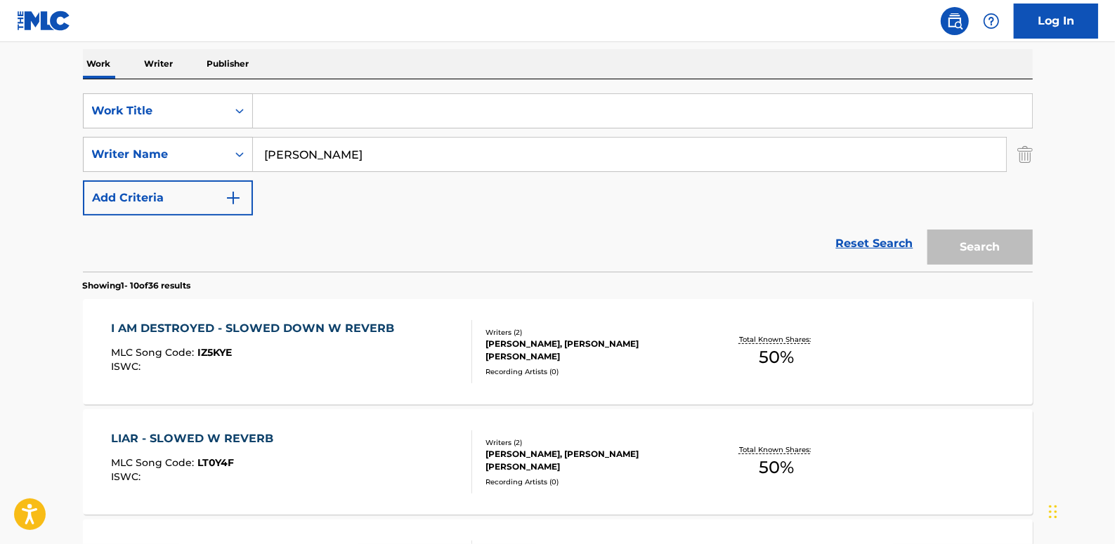
paste input "MIDNIGHT"
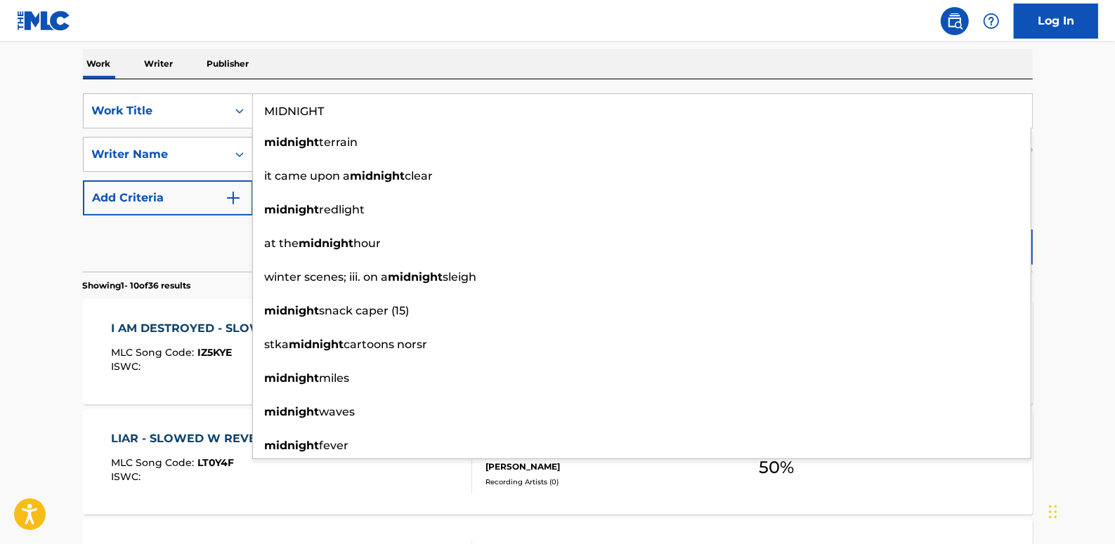
type input "MIDNIGHT"
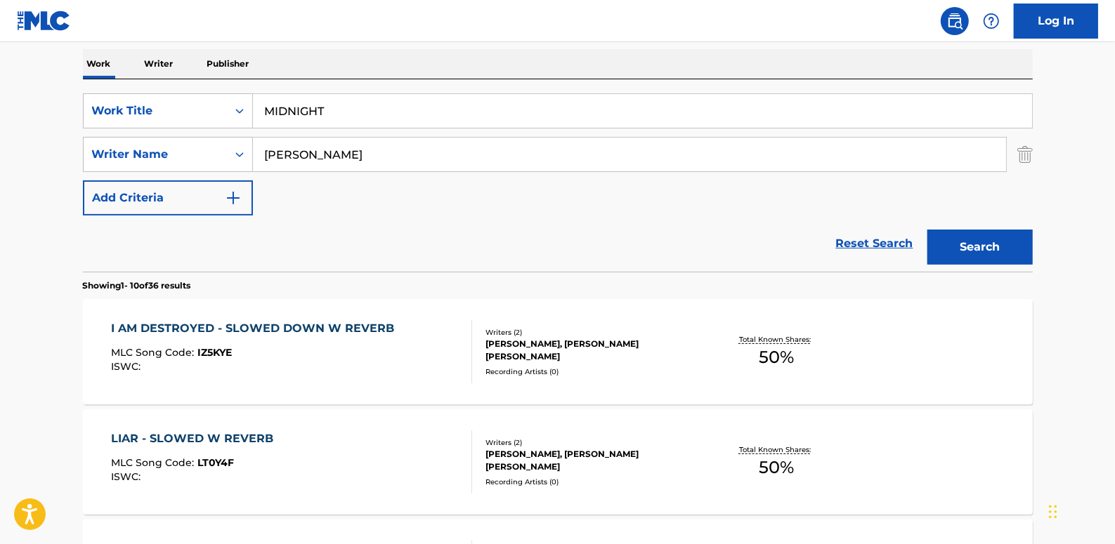
click at [994, 244] on button "Search" at bounding box center [979, 247] width 105 height 35
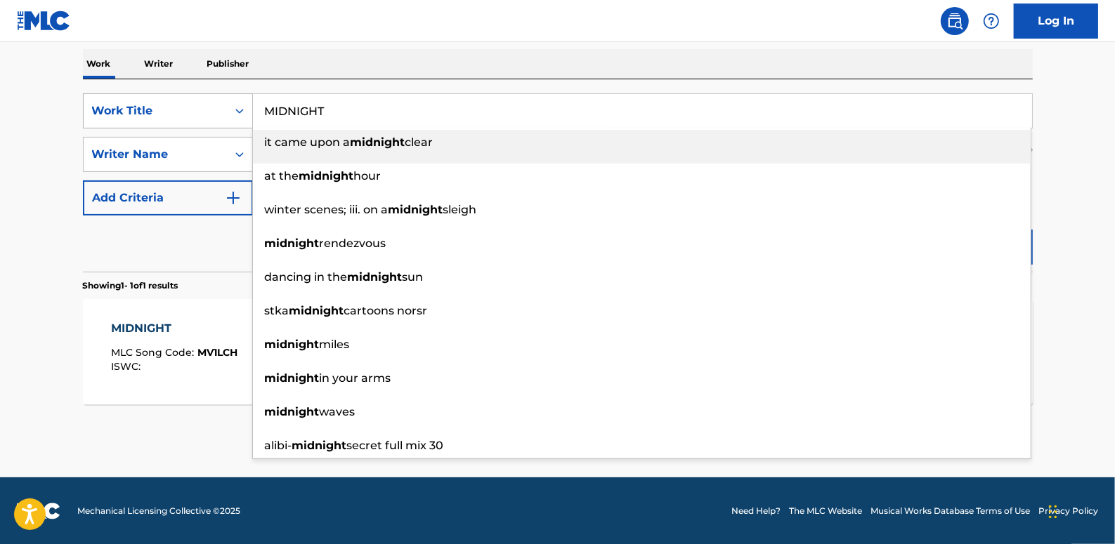
drag, startPoint x: 363, startPoint y: 115, endPoint x: 223, endPoint y: 98, distance: 140.8
click at [222, 99] on div "SearchWithCriteria89b58974-b7fc-4c3b-8f48-836f989d0028 Work Title MIDNIGHT it c…" at bounding box center [558, 110] width 950 height 35
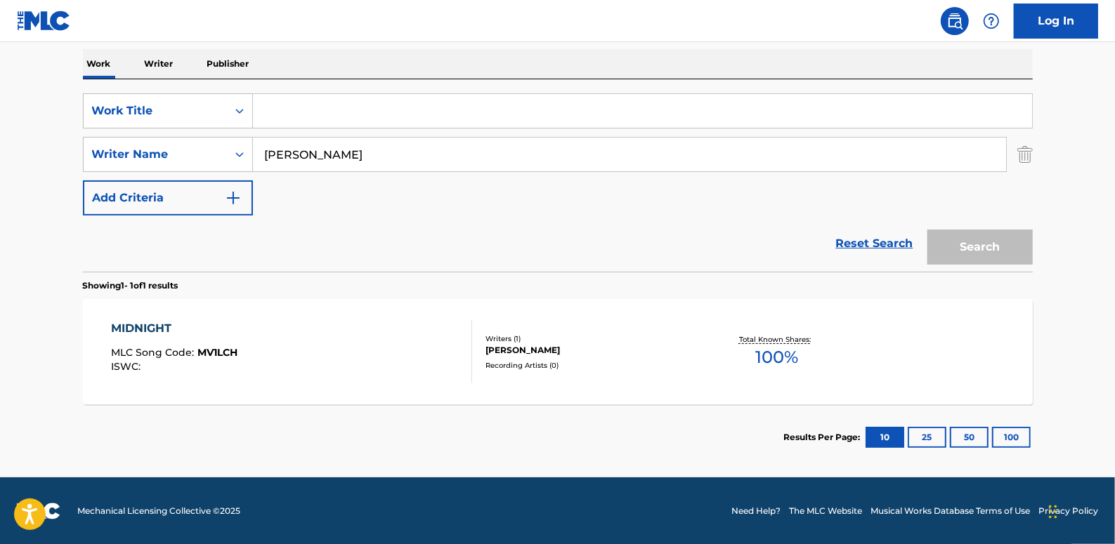
paste input "THE SHELL"
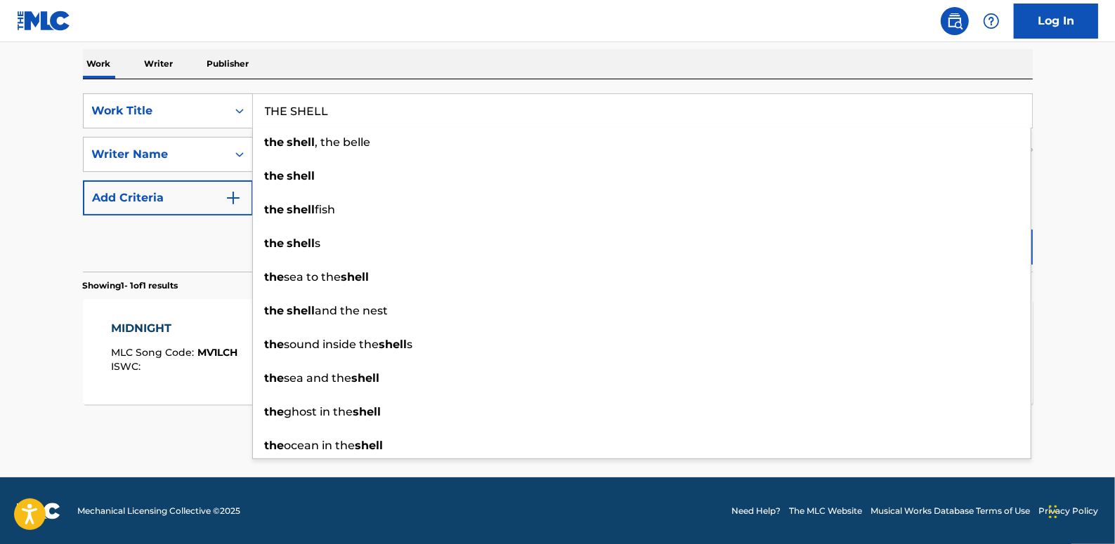
type input "THE SHELL"
click at [1052, 244] on main "The MLC Public Work Search The accuracy and completeness of The MLC's data is d…" at bounding box center [557, 150] width 1115 height 655
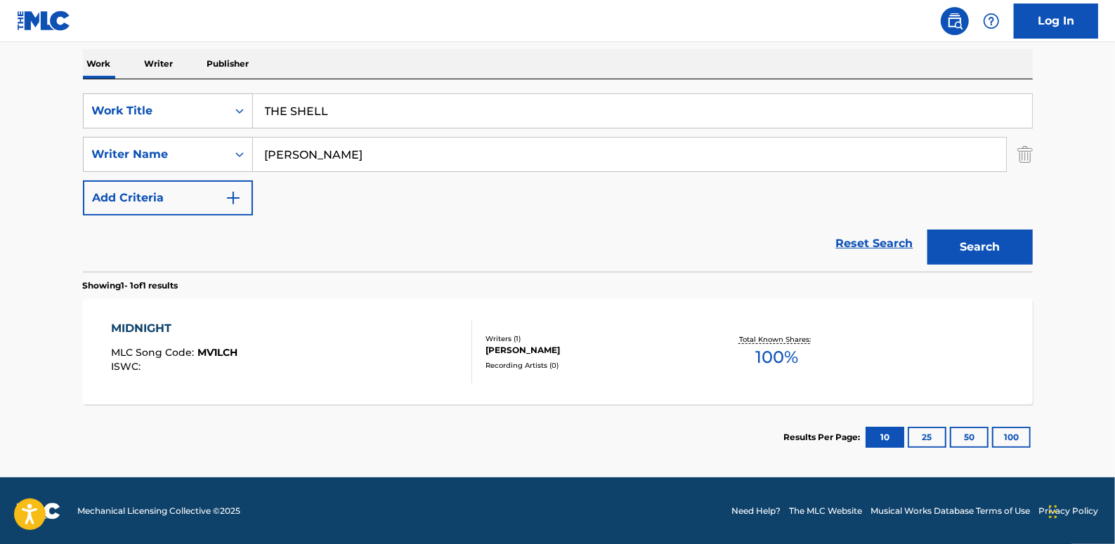
click at [997, 244] on button "Search" at bounding box center [979, 247] width 105 height 35
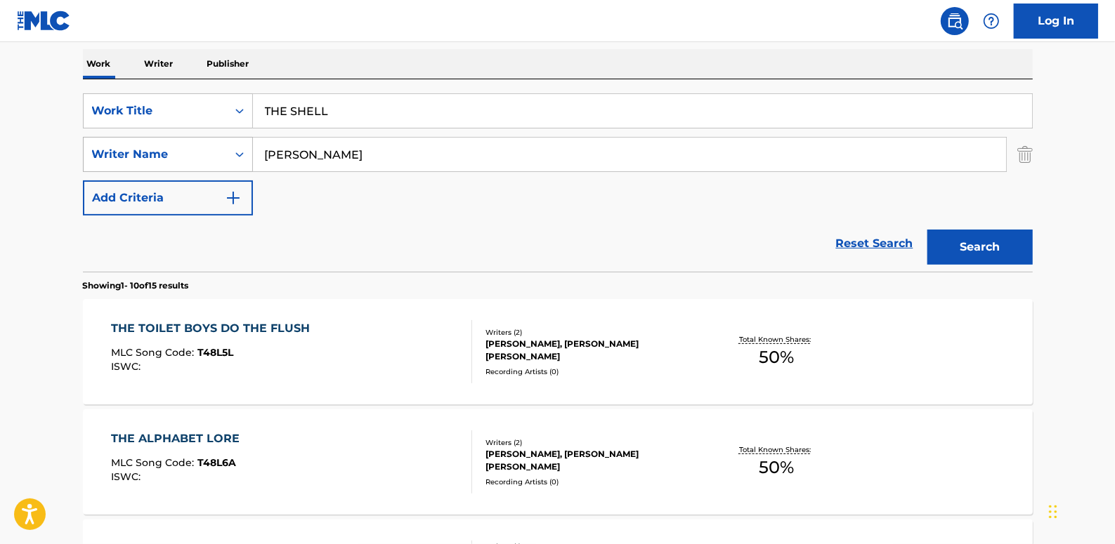
drag, startPoint x: 509, startPoint y: 161, endPoint x: 211, endPoint y: 136, distance: 298.9
click at [212, 137] on div "SearchWithCriteria7a1d23ae-71a5-48f0-8512-329118b4c04d Writer Name [PERSON_NAME]" at bounding box center [558, 154] width 950 height 35
paste input "[PERSON_NAME]"
type input "[PERSON_NAME]"
click at [981, 244] on button "Search" at bounding box center [979, 247] width 105 height 35
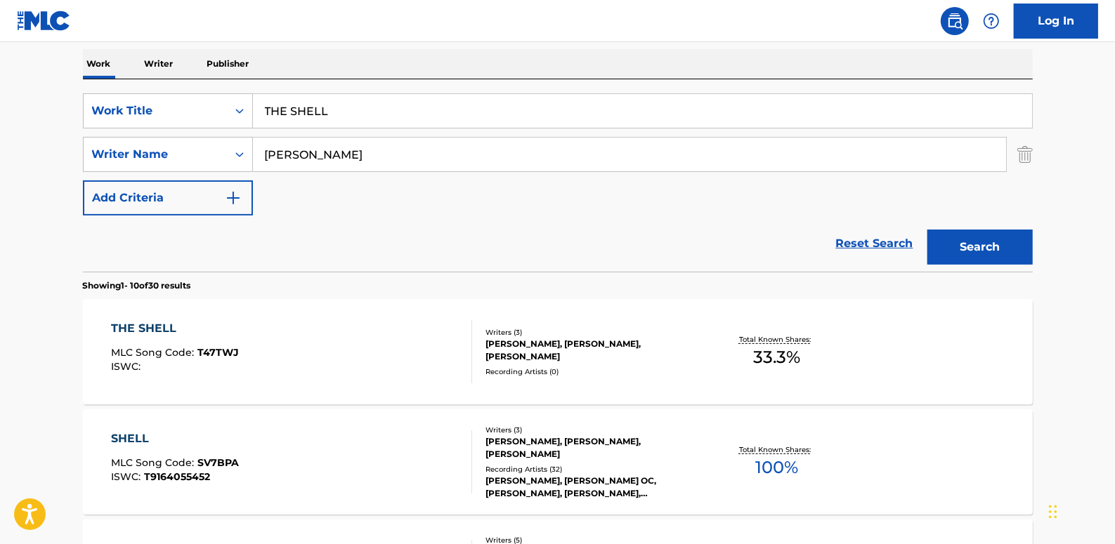
click at [861, 239] on link "Reset Search" at bounding box center [874, 243] width 91 height 31
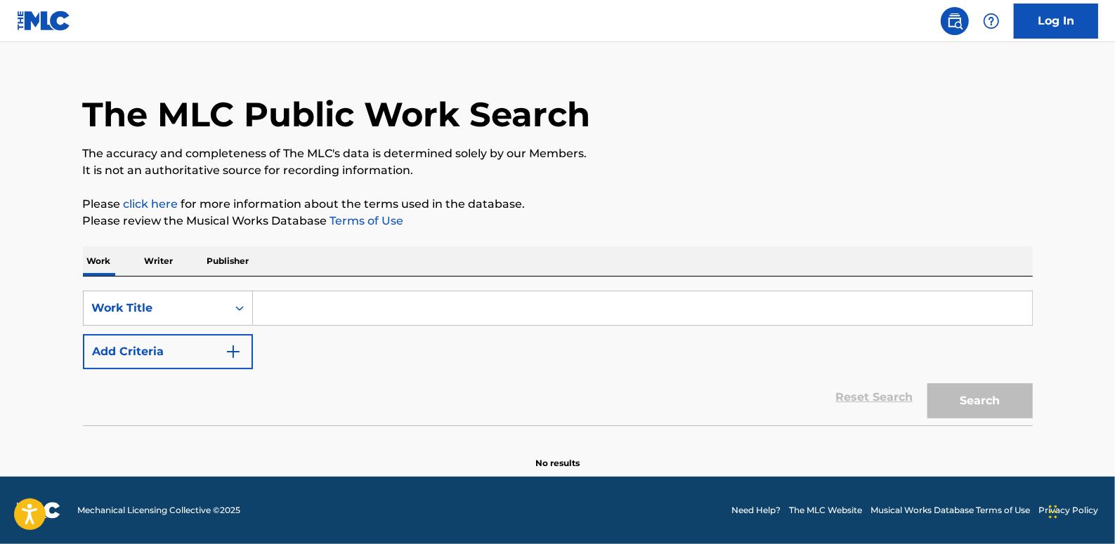
scroll to position [0, 0]
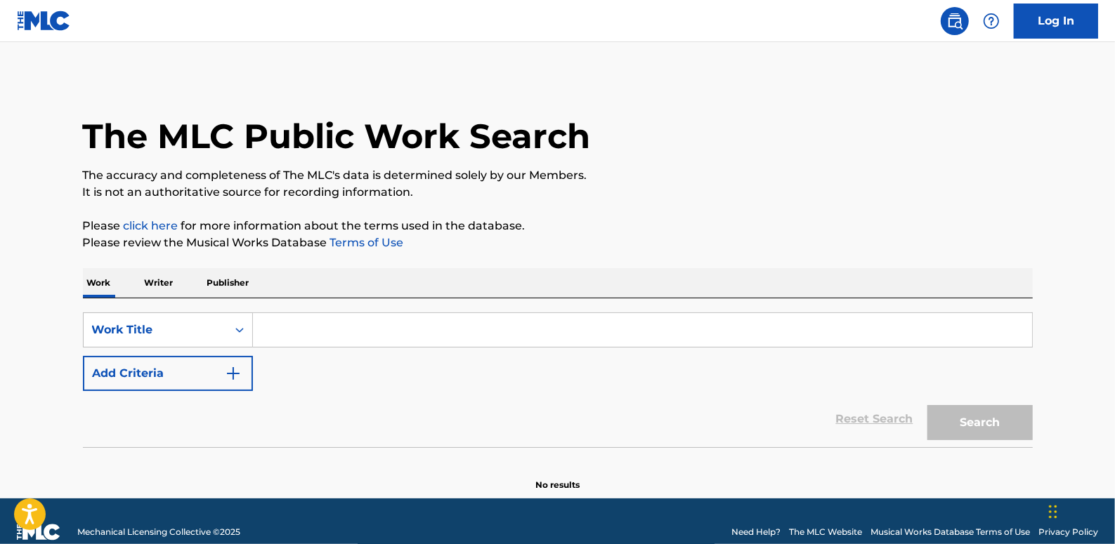
paste input "LET ME BE MEDICINE 2.0"
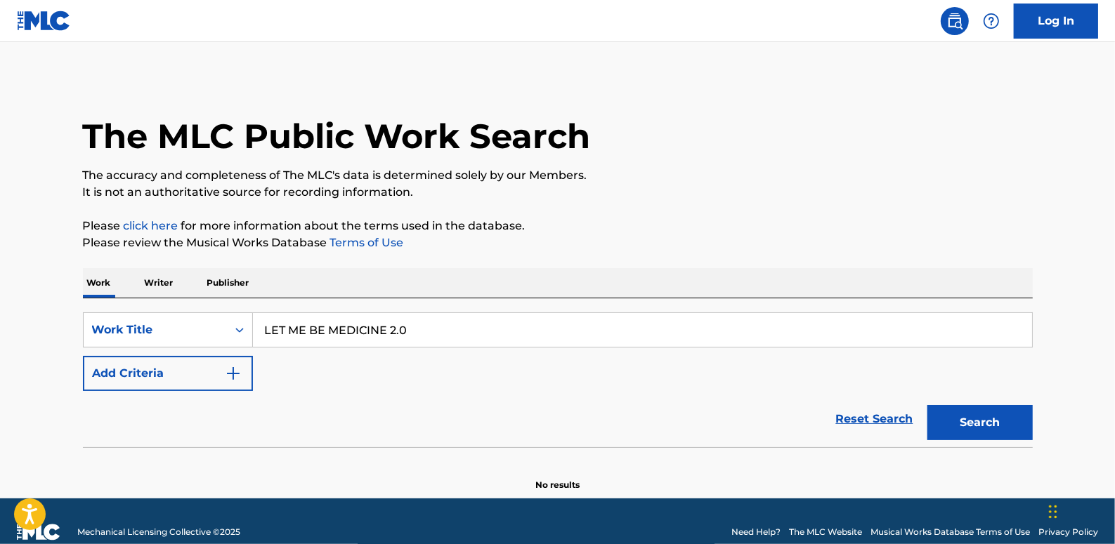
type input "LET ME BE MEDICINE 2.0"
click at [186, 372] on button "Add Criteria" at bounding box center [168, 373] width 170 height 35
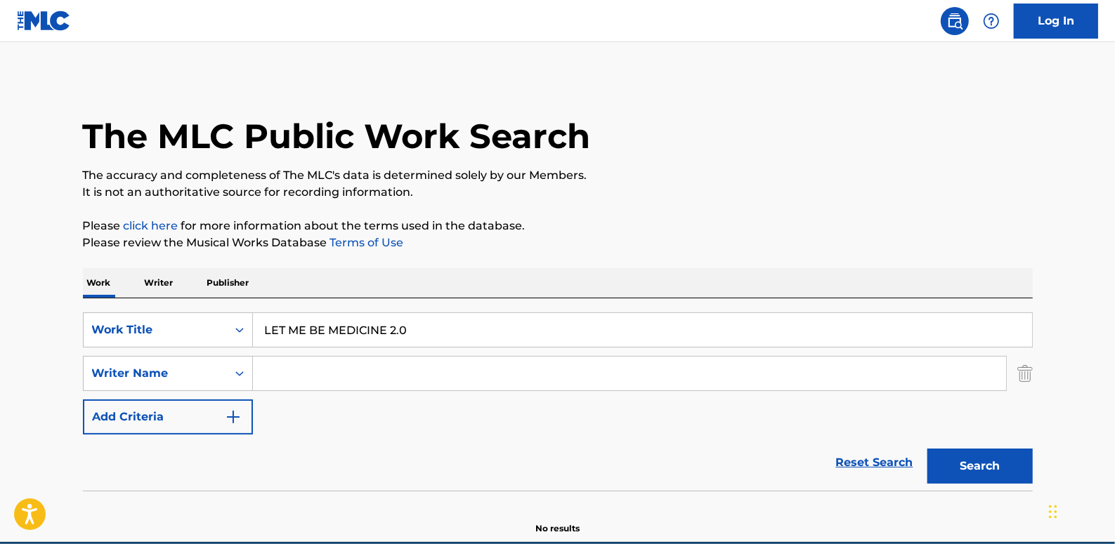
click at [294, 368] on input "Search Form" at bounding box center [629, 374] width 753 height 34
type input "[PERSON_NAME]"
click at [971, 471] on button "Search" at bounding box center [979, 466] width 105 height 35
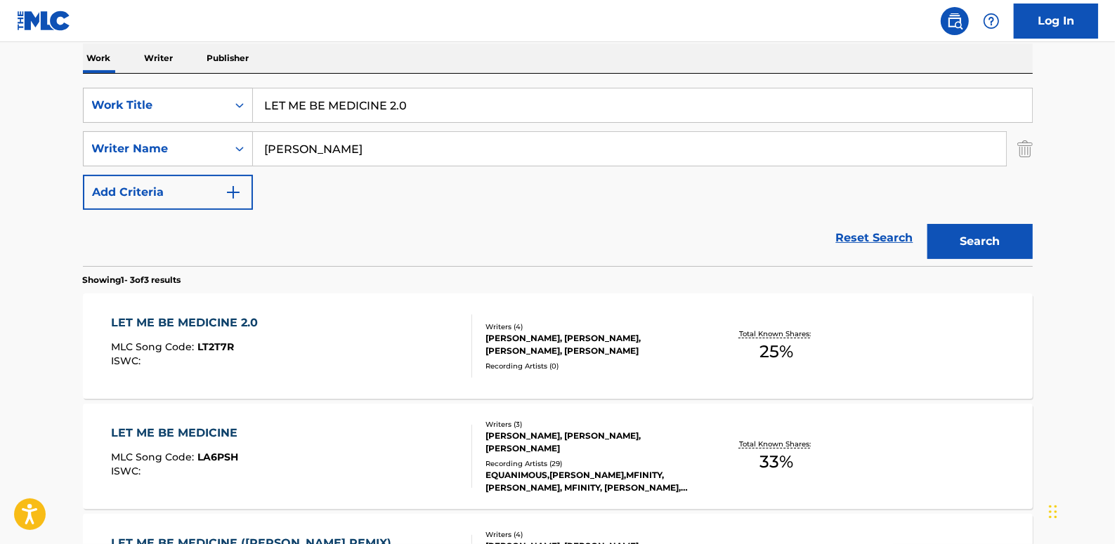
scroll to position [255, 0]
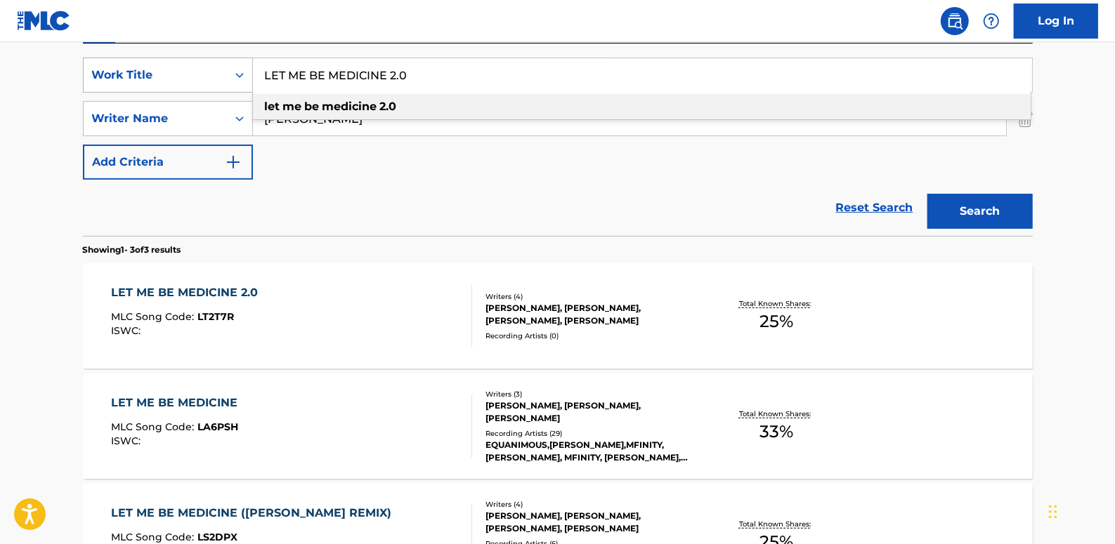
drag, startPoint x: 438, startPoint y: 77, endPoint x: 230, endPoint y: 81, distance: 208.0
click at [230, 81] on div "SearchWithCriteria89b58974-b7fc-4c3b-8f48-836f989d0028 Work Title LET ME BE MED…" at bounding box center [558, 75] width 950 height 35
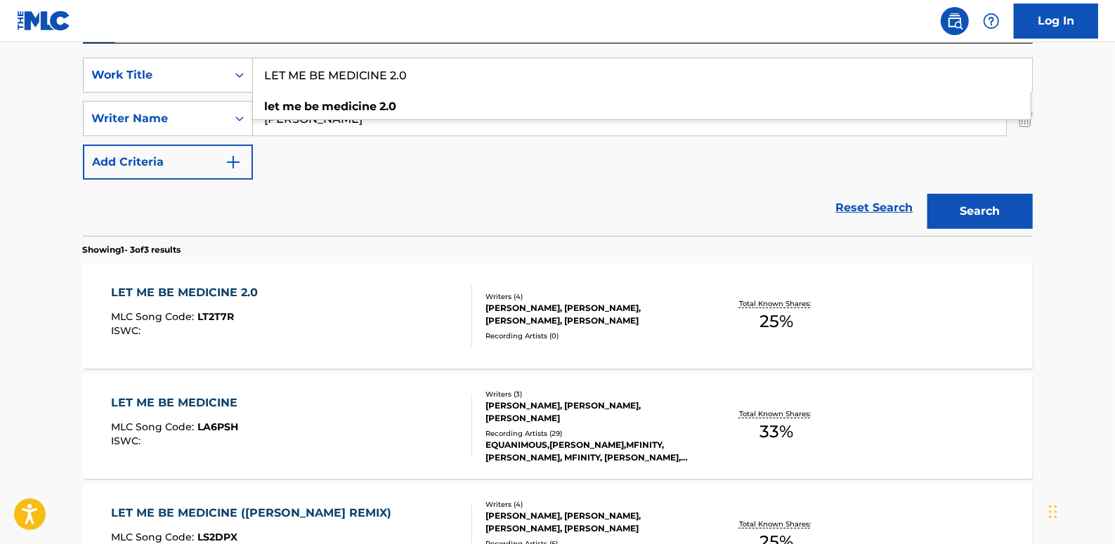
click at [874, 204] on link "Reset Search" at bounding box center [874, 207] width 91 height 31
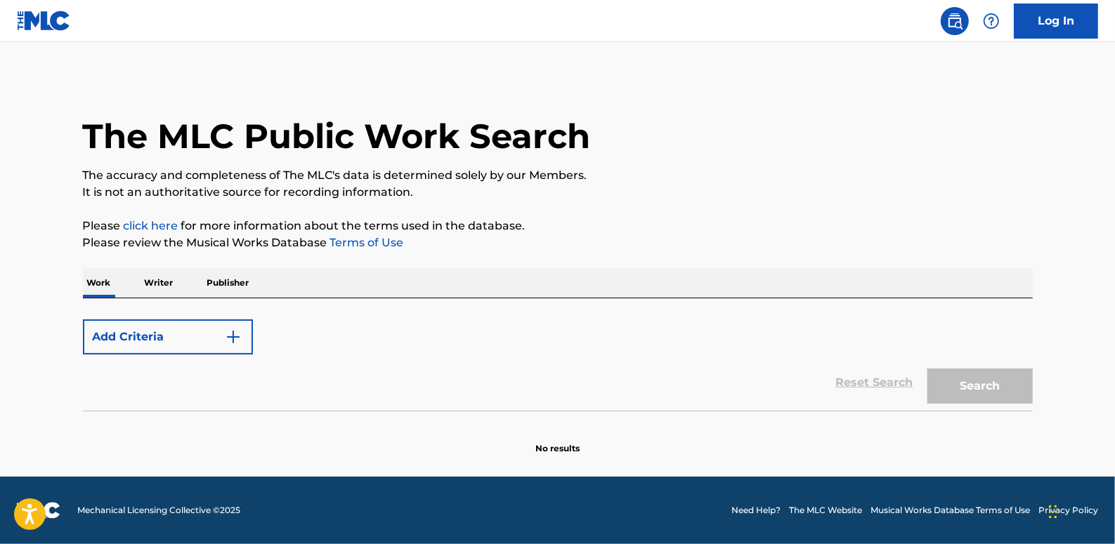
scroll to position [0, 0]
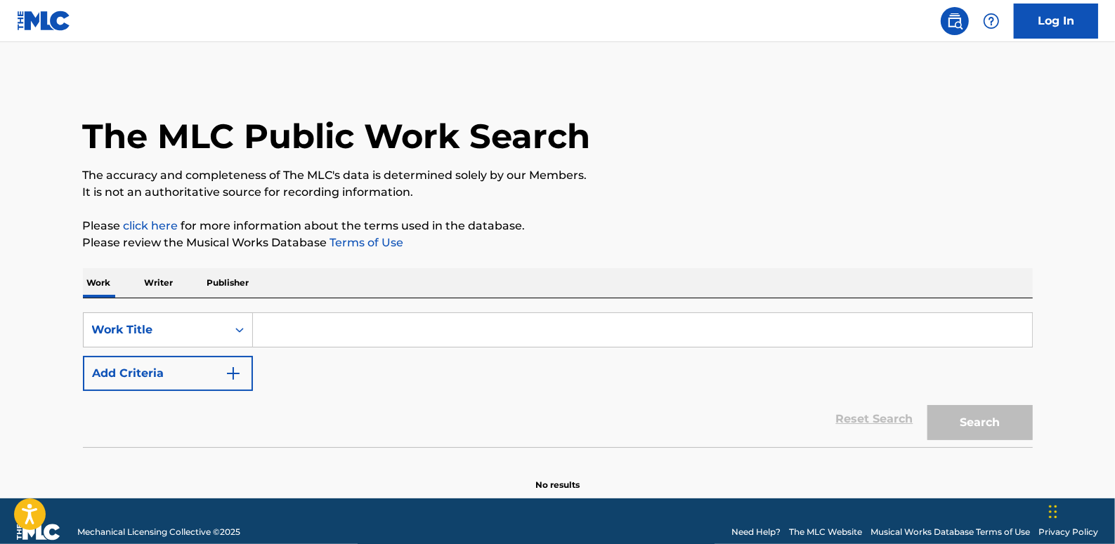
paste input "VANGUARD"
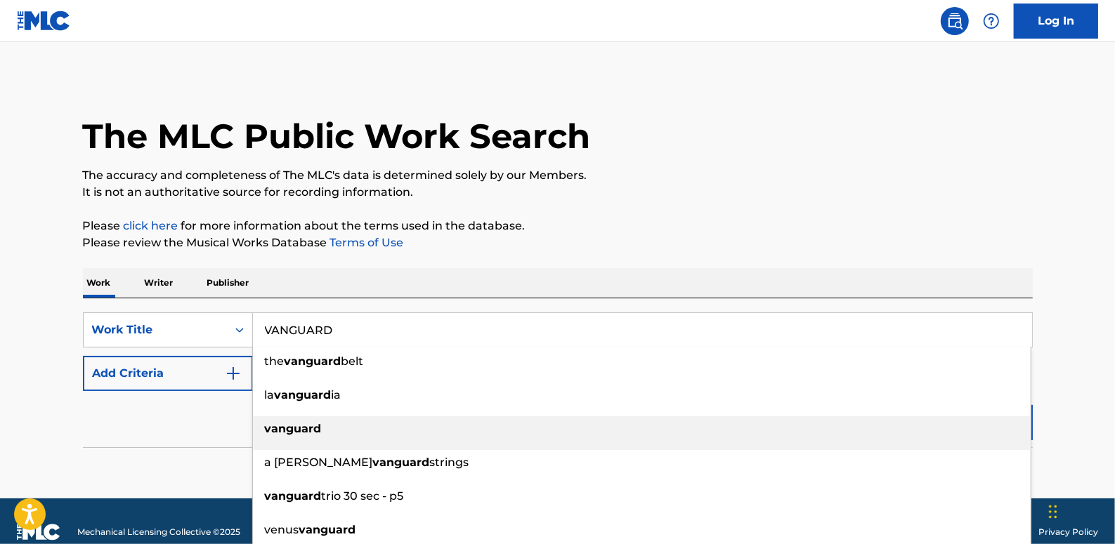
click at [338, 426] on div "vanguard" at bounding box center [642, 429] width 778 height 25
type input "vanguard"
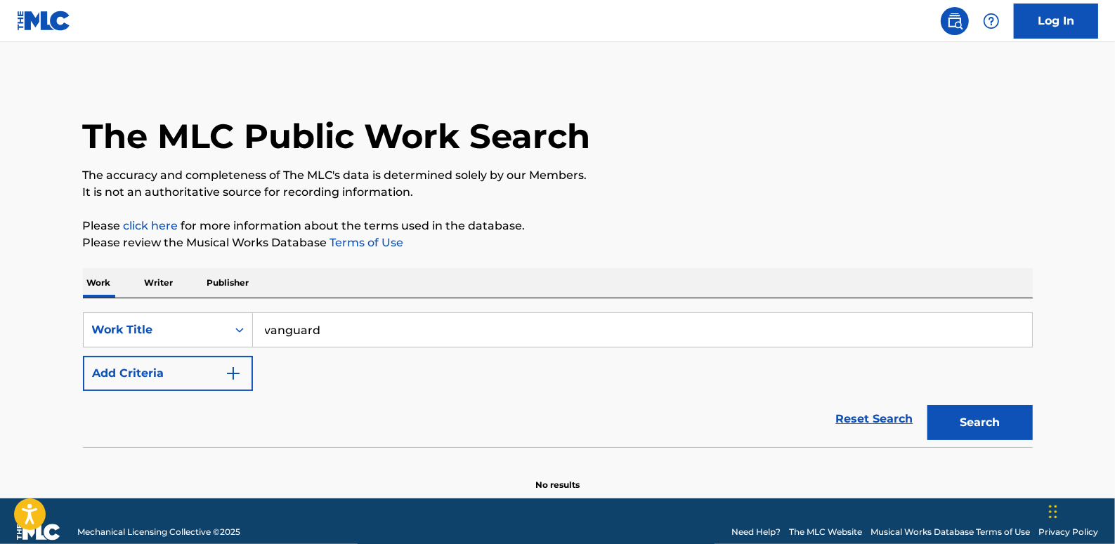
click at [180, 365] on button "Add Criteria" at bounding box center [168, 373] width 170 height 35
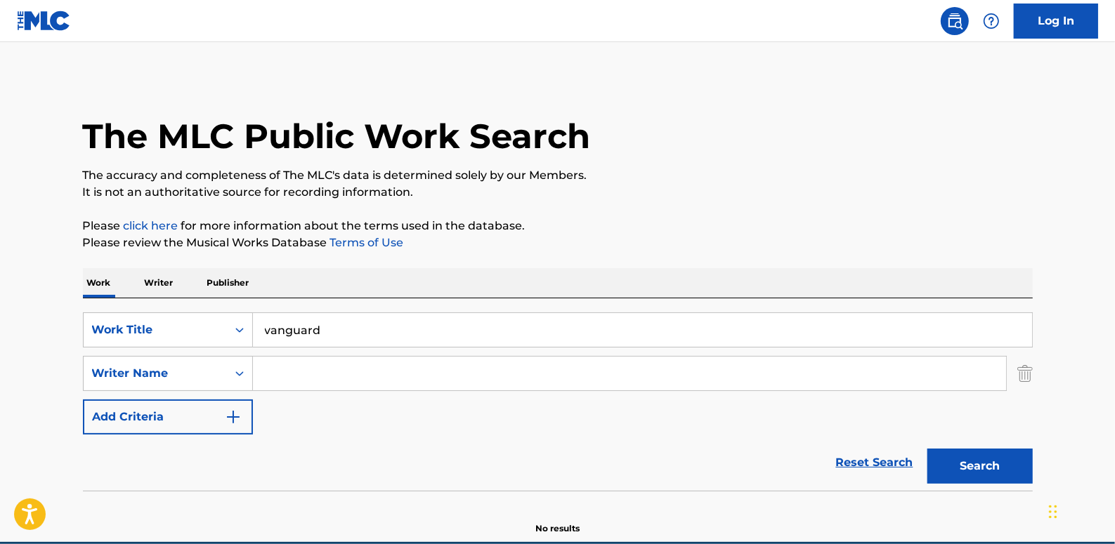
paste input "ngram"
type input "[PERSON_NAME]"
click at [983, 467] on button "Search" at bounding box center [979, 466] width 105 height 35
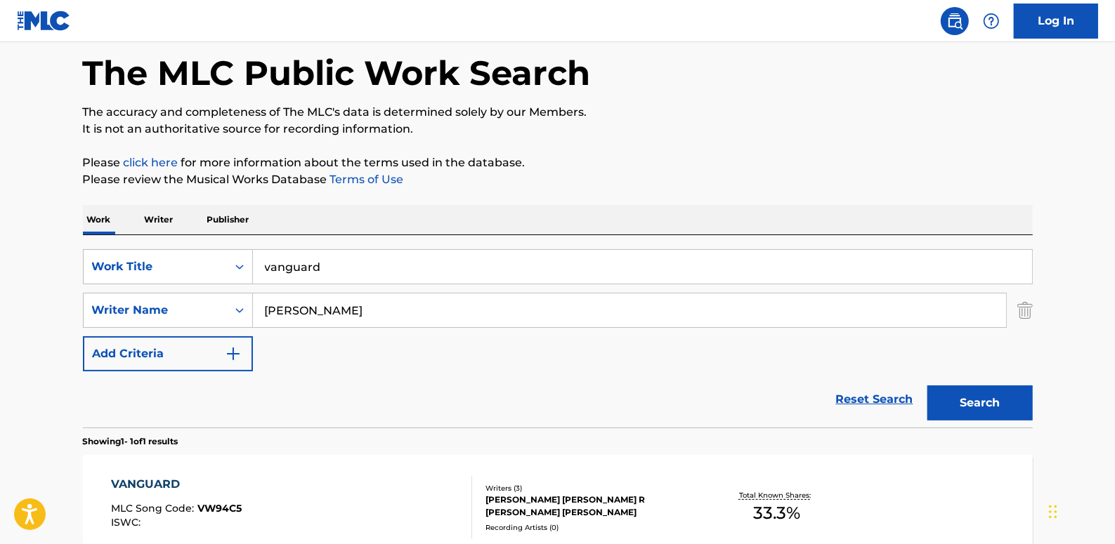
scroll to position [191, 0]
